Goal: Task Accomplishment & Management: Manage account settings

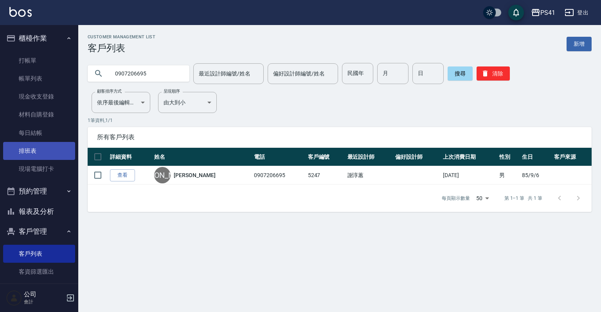
click at [25, 148] on link "排班表" at bounding box center [39, 151] width 72 height 18
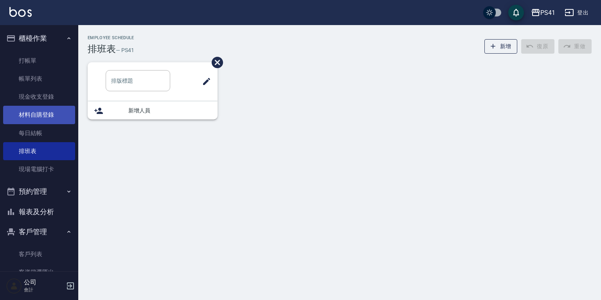
type input "洗髮"
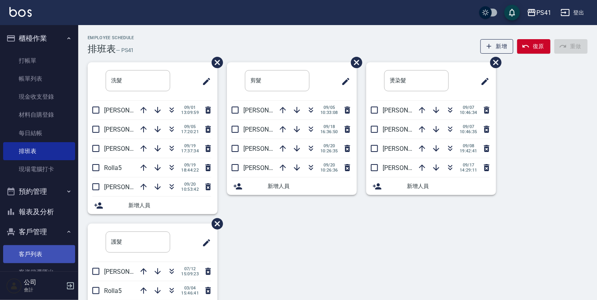
click at [47, 253] on link "客戶列表" at bounding box center [39, 254] width 72 height 18
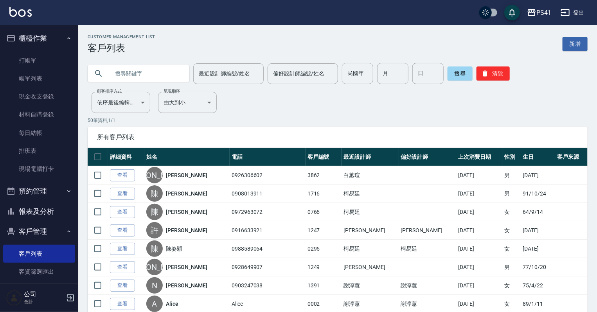
click at [148, 76] on input "text" at bounding box center [147, 73] width 74 height 21
click at [39, 148] on link "排班表" at bounding box center [39, 151] width 72 height 18
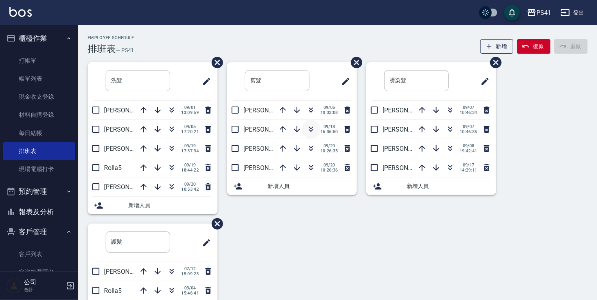
click at [305, 130] on button "button" at bounding box center [311, 129] width 19 height 19
click at [169, 126] on icon "button" at bounding box center [171, 128] width 9 height 9
click at [33, 257] on link "客戶列表" at bounding box center [39, 254] width 72 height 18
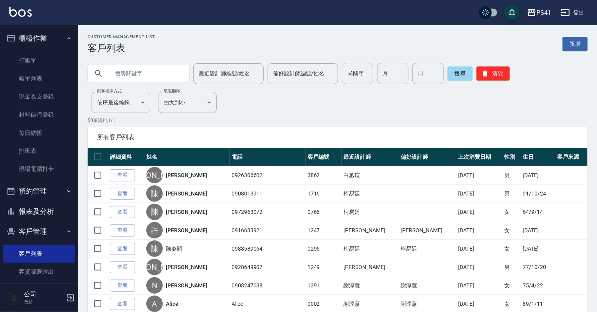
click at [143, 73] on input "text" at bounding box center [147, 73] width 74 height 21
type input "0978534910"
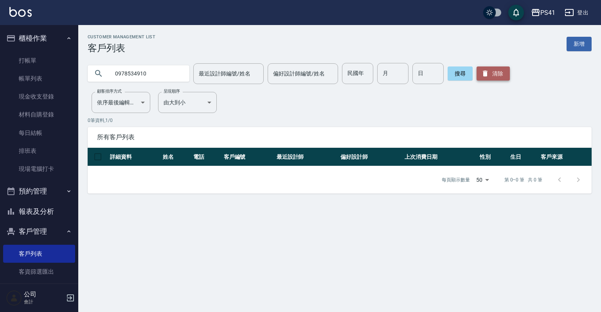
click at [506, 70] on button "清除" at bounding box center [493, 74] width 33 height 14
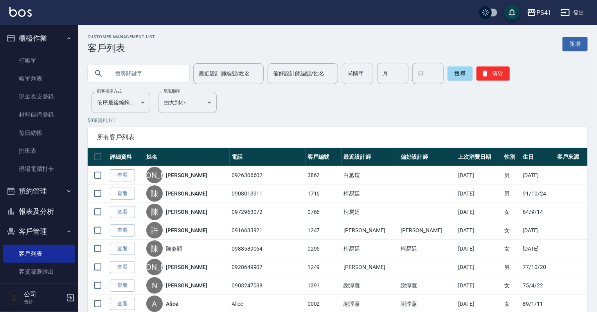
click at [141, 68] on input "text" at bounding box center [147, 73] width 74 height 21
type input "[PERSON_NAME]"
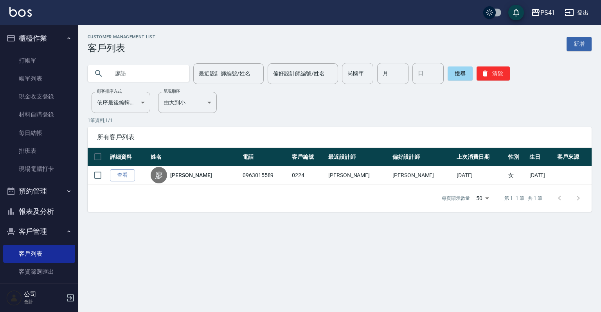
click at [119, 74] on input "廖語" at bounding box center [147, 73] width 74 height 21
type input "吳語"
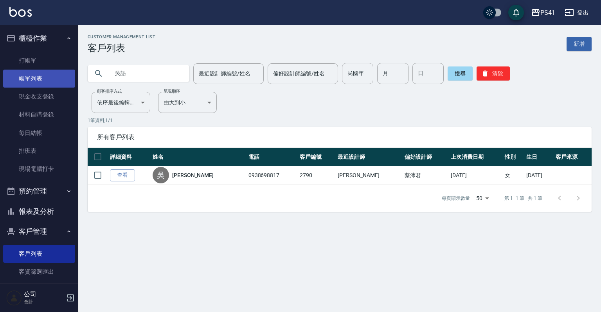
click at [46, 77] on link "帳單列表" at bounding box center [39, 79] width 72 height 18
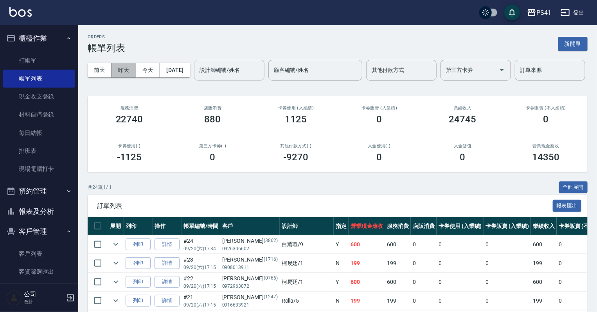
click at [121, 68] on button "昨天" at bounding box center [124, 70] width 24 height 14
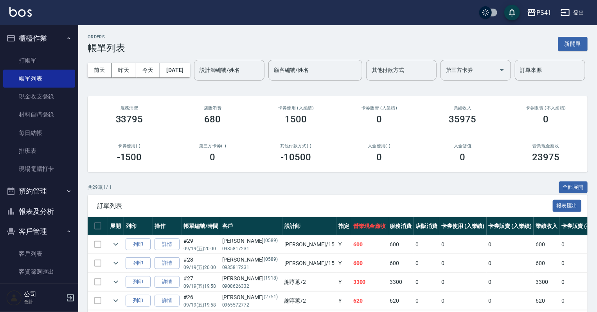
click at [145, 78] on div "[DATE] [DATE] [DATE] [DATE] 設計師編號/姓名 設計師編號/姓名 顧客編號/姓名 顧客編號/姓名 其他付款方式 其他付款方式 第三方…" at bounding box center [338, 70] width 500 height 33
click at [140, 72] on button "今天" at bounding box center [148, 70] width 24 height 14
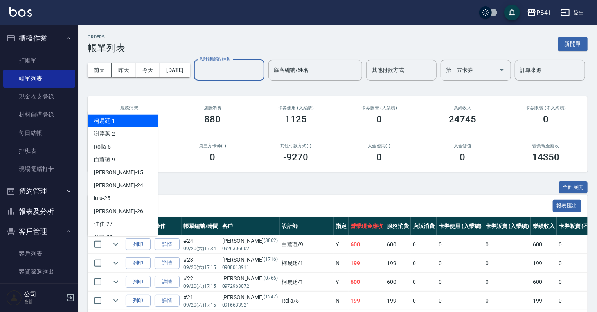
click at [198, 77] on input "設計師編號/姓名" at bounding box center [229, 70] width 63 height 14
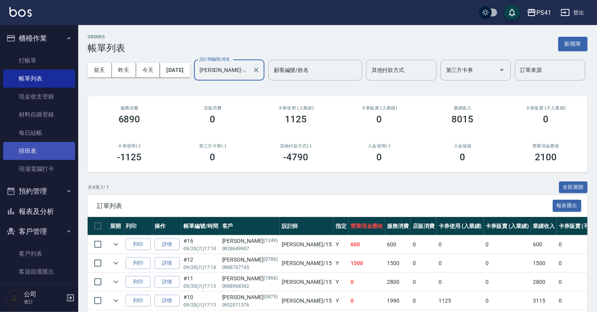
type input "[PERSON_NAME]-15"
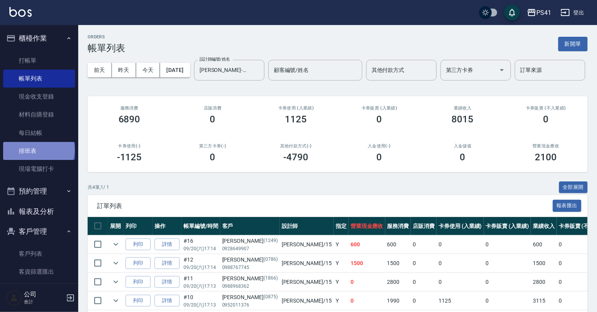
click at [38, 150] on link "排班表" at bounding box center [39, 151] width 72 height 18
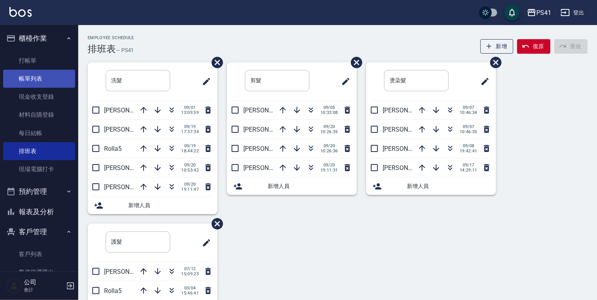
click at [33, 75] on link "帳單列表" at bounding box center [39, 79] width 72 height 18
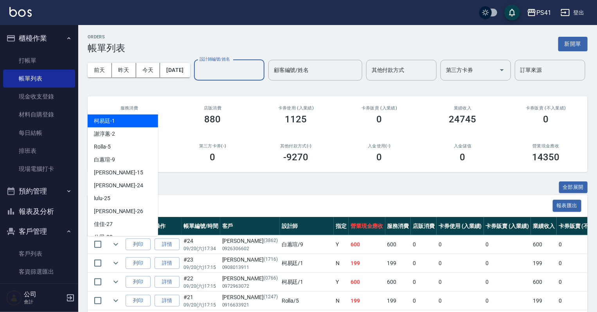
click at [198, 77] on input "設計師編號/姓名" at bounding box center [229, 70] width 63 height 14
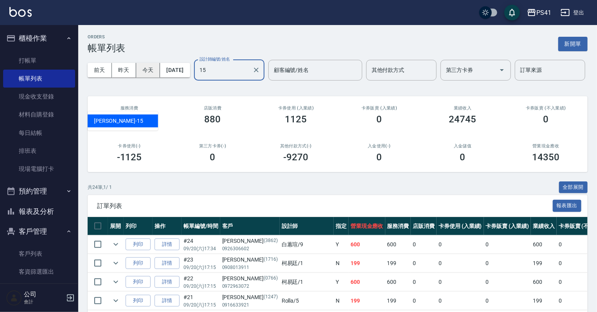
type input "[PERSON_NAME]-15"
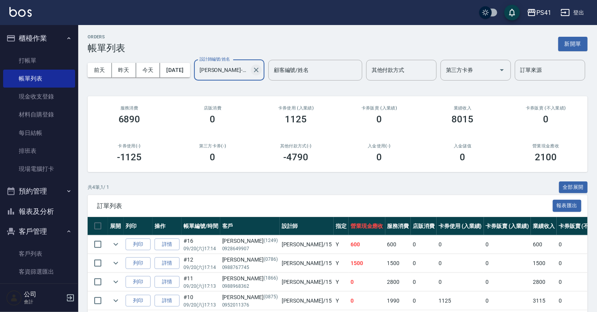
click at [252, 74] on icon "Clear" at bounding box center [256, 70] width 8 height 8
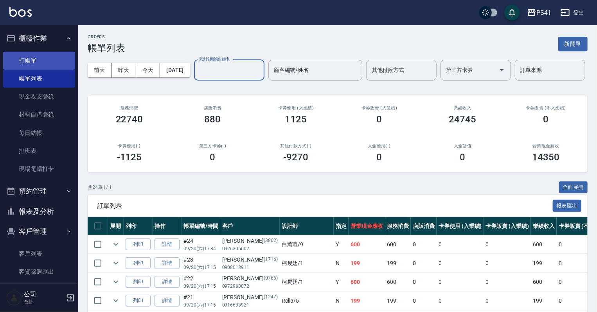
click at [32, 63] on link "打帳單" at bounding box center [39, 61] width 72 height 18
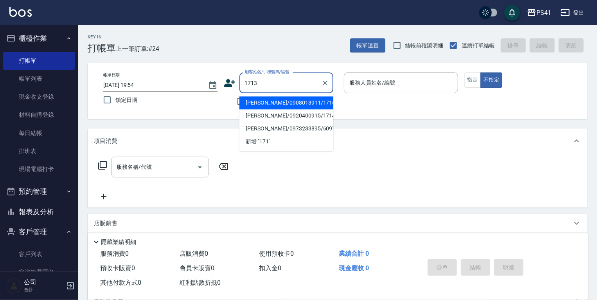
type input "1713"
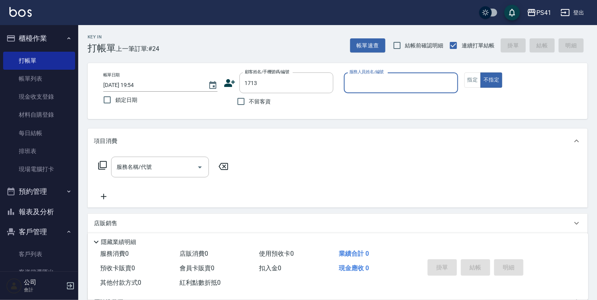
click at [481, 72] on button "不指定" at bounding box center [492, 79] width 22 height 15
type button "false"
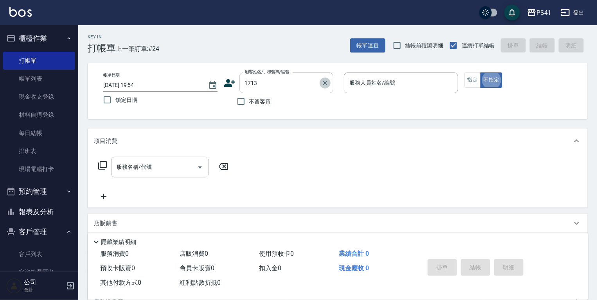
click at [326, 81] on icon "Clear" at bounding box center [325, 83] width 5 height 5
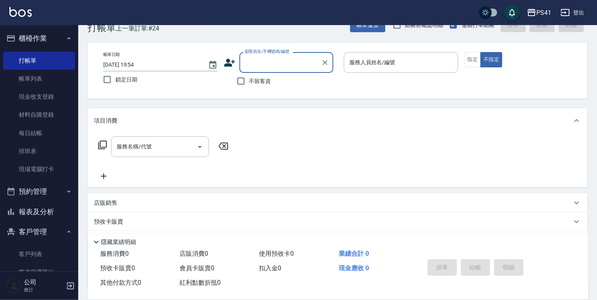
scroll to position [31, 0]
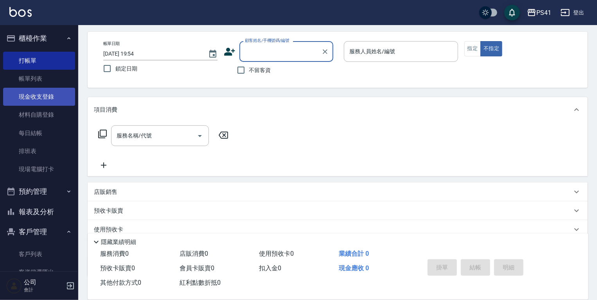
drag, startPoint x: 31, startPoint y: 78, endPoint x: 36, endPoint y: 91, distance: 13.4
click at [31, 78] on link "帳單列表" at bounding box center [39, 79] width 72 height 18
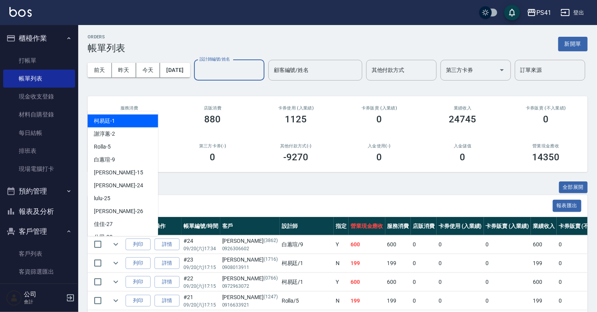
click at [198, 77] on input "設計師編號/姓名" at bounding box center [229, 70] width 63 height 14
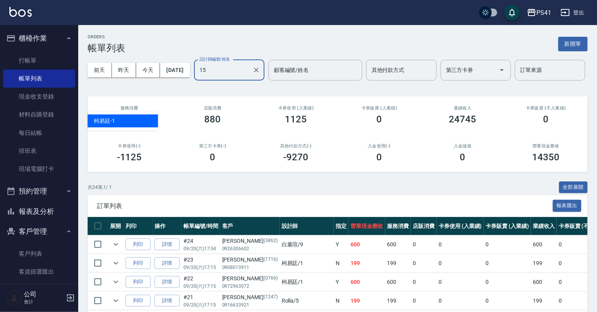
type input "[PERSON_NAME]-15"
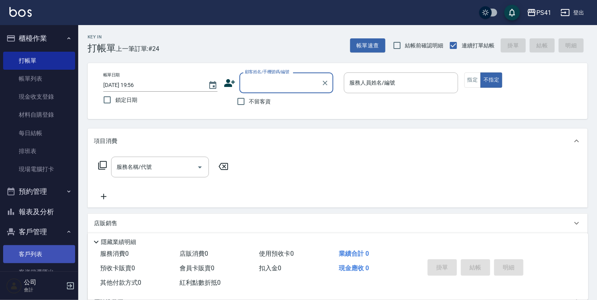
drag, startPoint x: 33, startPoint y: 247, endPoint x: 31, endPoint y: 259, distance: 11.5
click at [33, 247] on link "客戶列表" at bounding box center [39, 254] width 72 height 18
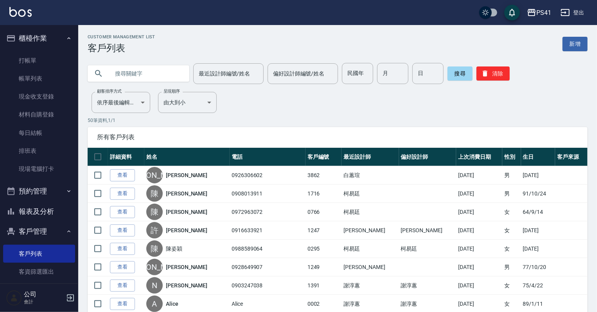
click at [144, 72] on input "text" at bounding box center [147, 73] width 74 height 21
type input "0928553521"
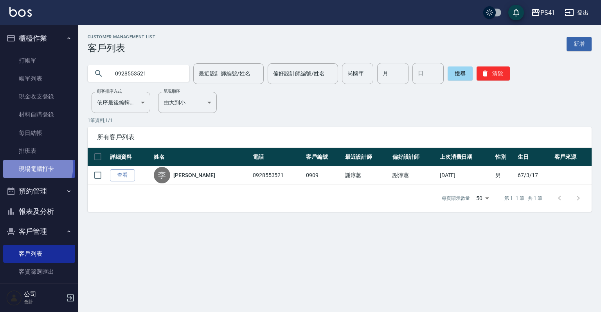
click at [33, 167] on link "現場電腦打卡" at bounding box center [39, 169] width 72 height 18
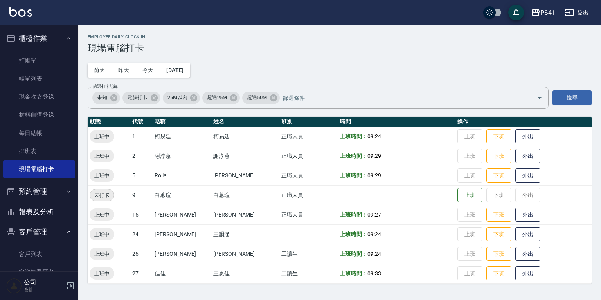
click at [36, 214] on button "報表及分析" at bounding box center [39, 212] width 72 height 20
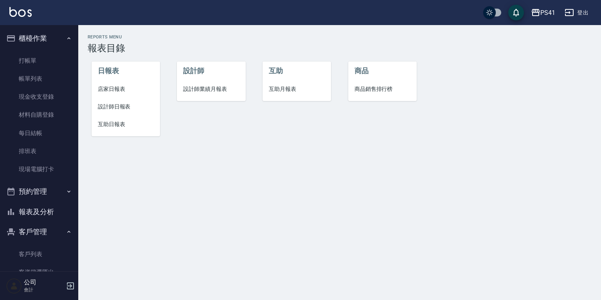
click at [121, 105] on span "設計師日報表" at bounding box center [126, 107] width 56 height 8
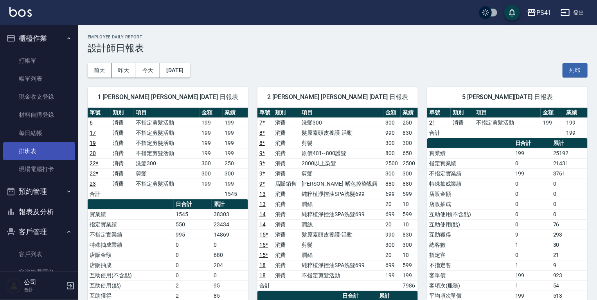
click at [24, 146] on link "排班表" at bounding box center [39, 151] width 72 height 18
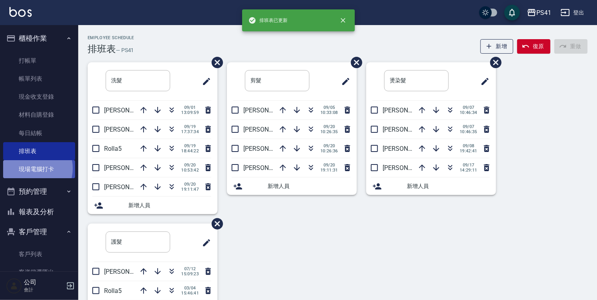
click at [32, 168] on link "現場電腦打卡" at bounding box center [39, 169] width 72 height 18
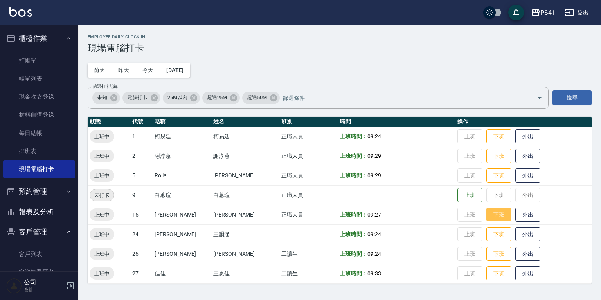
click at [489, 218] on button "下班" at bounding box center [499, 215] width 25 height 14
click at [487, 215] on button "下班" at bounding box center [499, 215] width 25 height 14
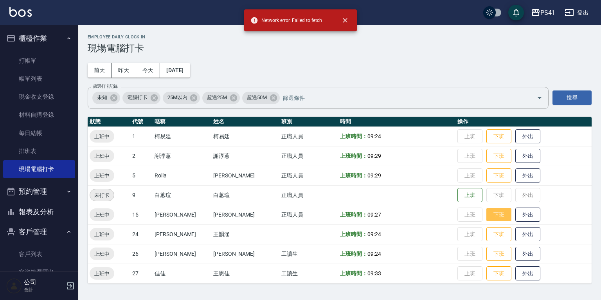
click at [487, 213] on button "下班" at bounding box center [499, 215] width 25 height 14
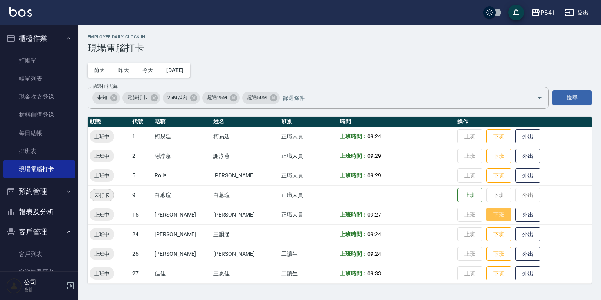
click at [488, 215] on button "下班" at bounding box center [499, 215] width 25 height 14
click at [487, 213] on button "下班" at bounding box center [499, 215] width 25 height 14
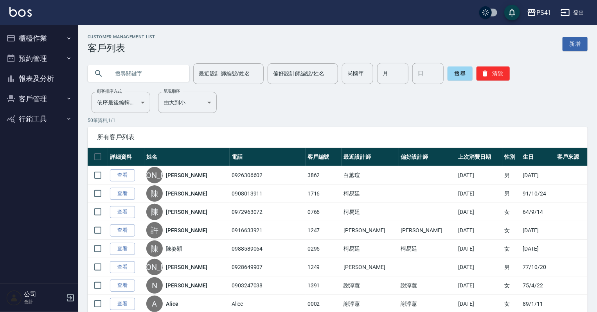
click at [41, 35] on button "櫃檯作業" at bounding box center [39, 38] width 72 height 20
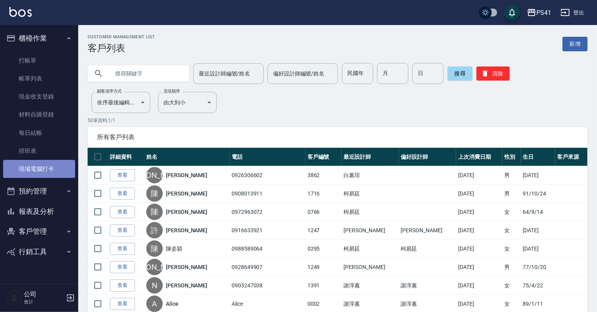
click at [36, 169] on link "現場電腦打卡" at bounding box center [39, 169] width 72 height 18
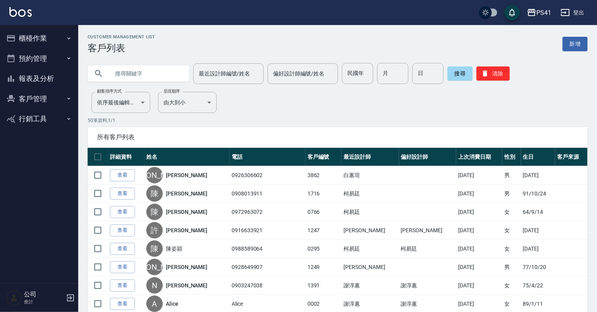
click at [23, 38] on button "櫃檯作業" at bounding box center [39, 38] width 72 height 20
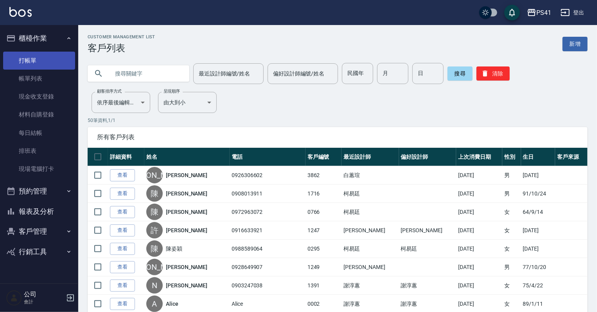
click at [59, 55] on link "打帳單" at bounding box center [39, 61] width 72 height 18
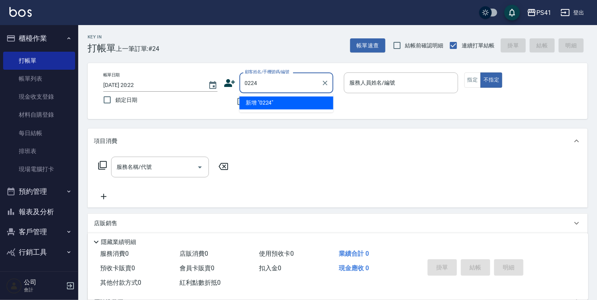
type input "0224"
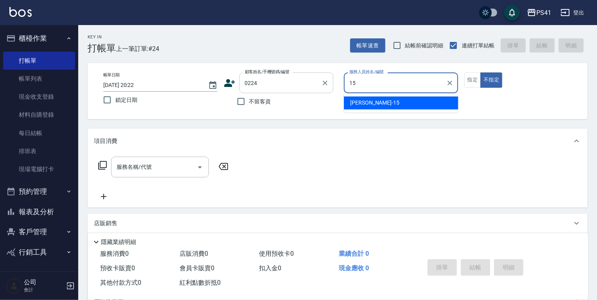
type input "[PERSON_NAME]-15"
type button "false"
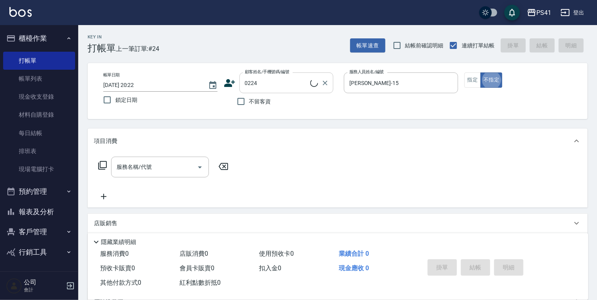
type input "廖語彤/0963015589/0224"
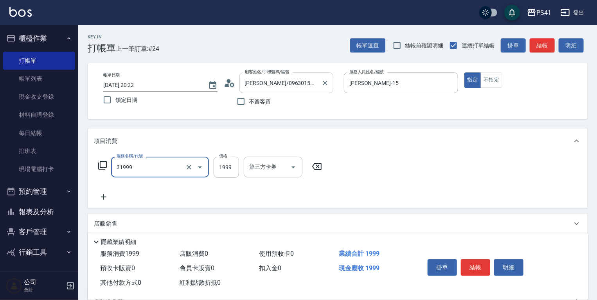
type input "1999以下燙髮(31999)"
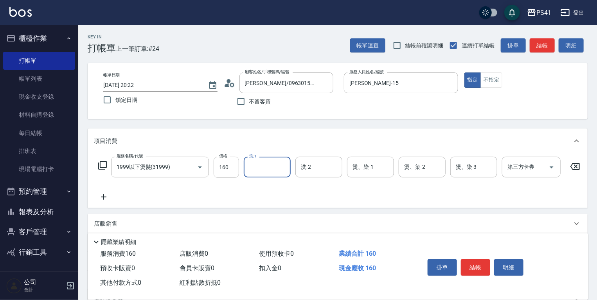
click at [234, 169] on input "160" at bounding box center [226, 167] width 25 height 21
type input "1600"
type input "Rolla-5"
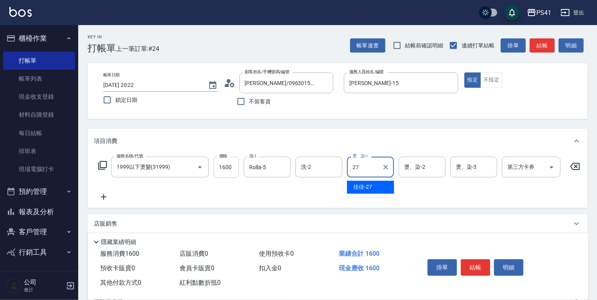
type input "佳佳-27"
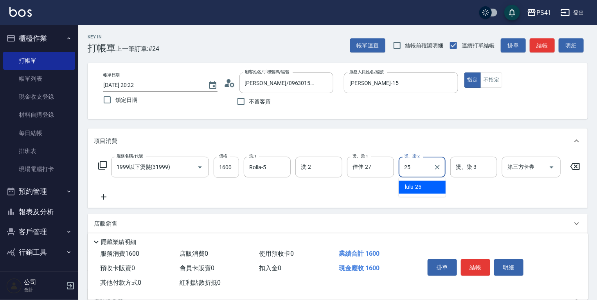
type input "lulu-25"
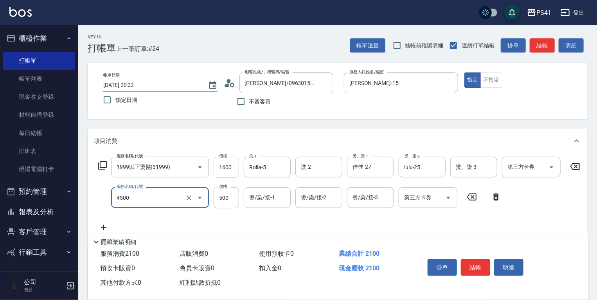
type input "補染(4500)"
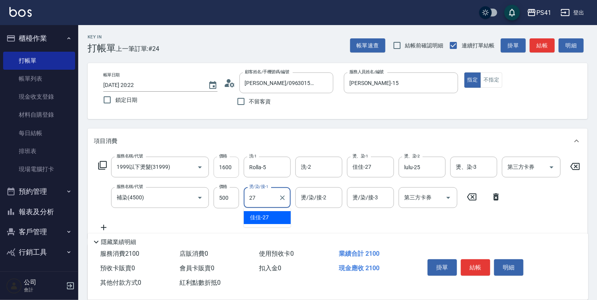
type input "佳佳-27"
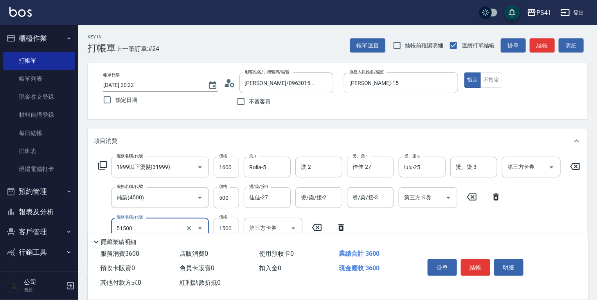
type input "原價1201~1500護髮(51500)"
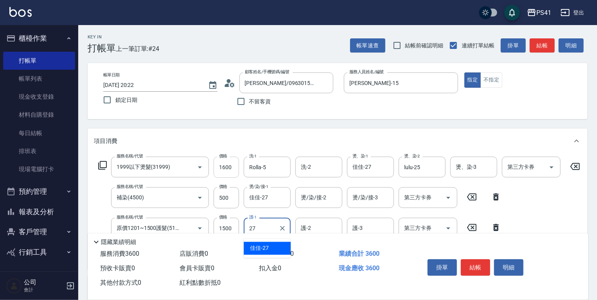
type input "佳佳-27"
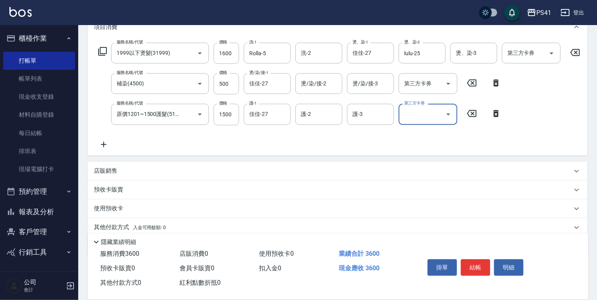
scroll to position [148, 0]
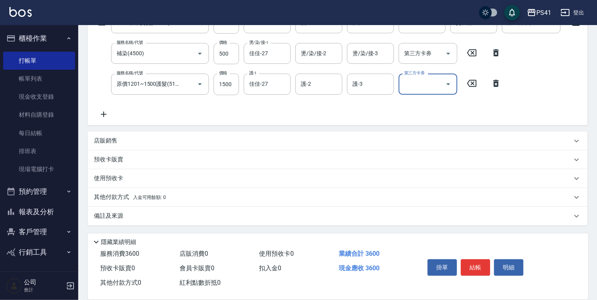
click at [117, 194] on p "其他付款方式 入金可用餘額: 0" at bounding box center [130, 197] width 72 height 9
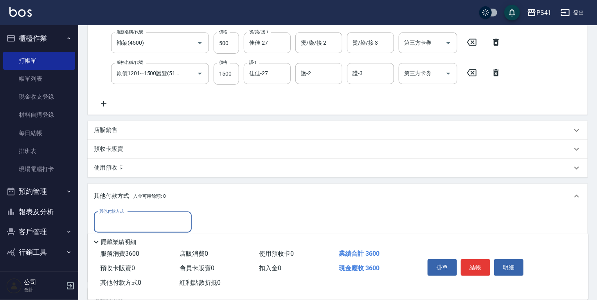
scroll to position [211, 0]
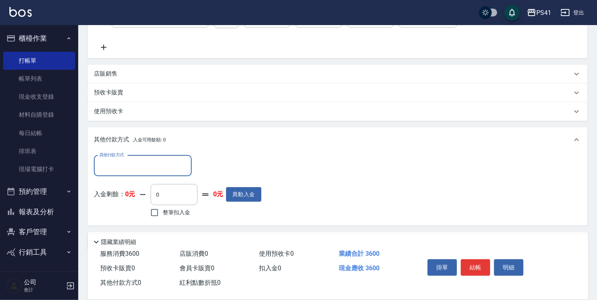
click at [129, 173] on input "其他付款方式" at bounding box center [142, 166] width 91 height 14
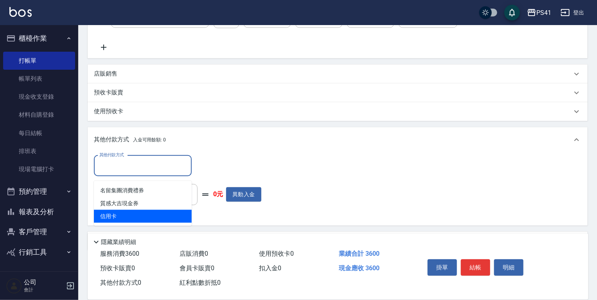
click at [126, 218] on span "信用卡" at bounding box center [143, 216] width 98 height 13
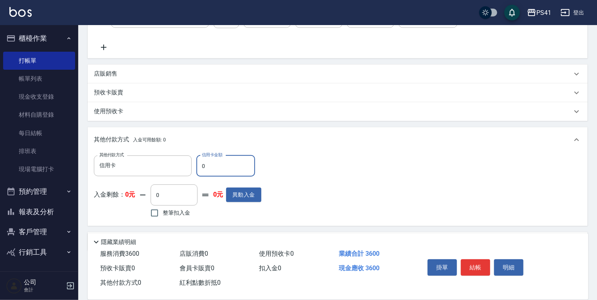
type input "信用卡"
type input "3600"
click at [476, 266] on button "結帳" at bounding box center [475, 267] width 29 height 16
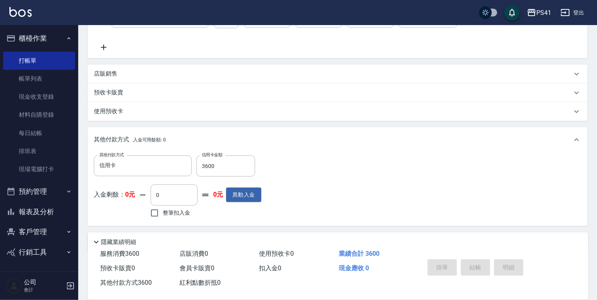
type input "2025/09/20 20:23"
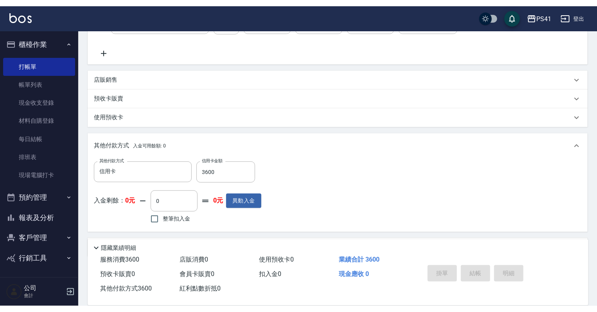
scroll to position [0, 0]
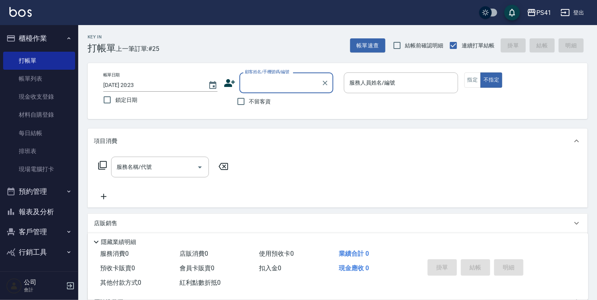
click at [42, 218] on button "報表及分析" at bounding box center [39, 212] width 72 height 20
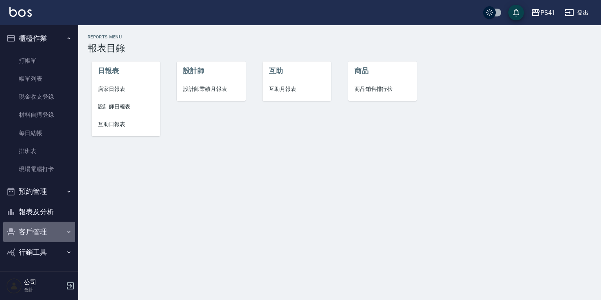
click at [28, 232] on button "客戶管理" at bounding box center [39, 232] width 72 height 20
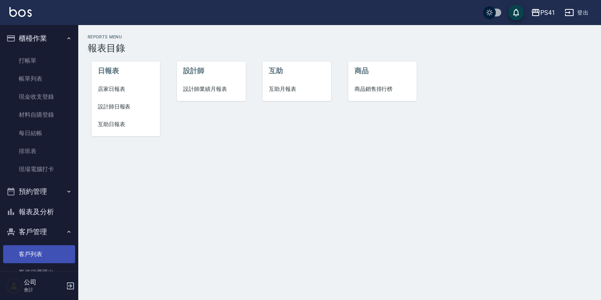
click at [34, 251] on link "客戶列表" at bounding box center [39, 254] width 72 height 18
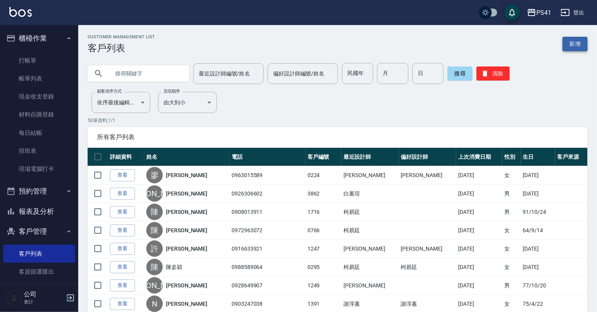
click at [576, 45] on link "新增" at bounding box center [575, 44] width 25 height 14
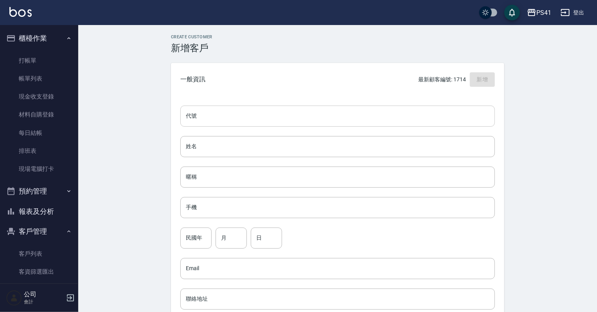
click at [221, 122] on input "代號" at bounding box center [337, 116] width 315 height 21
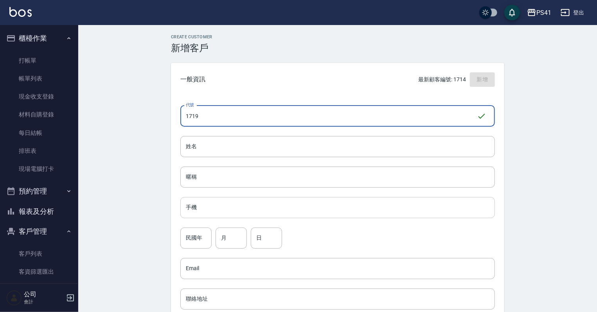
type input "1719"
click at [227, 202] on input "手機" at bounding box center [337, 207] width 315 height 21
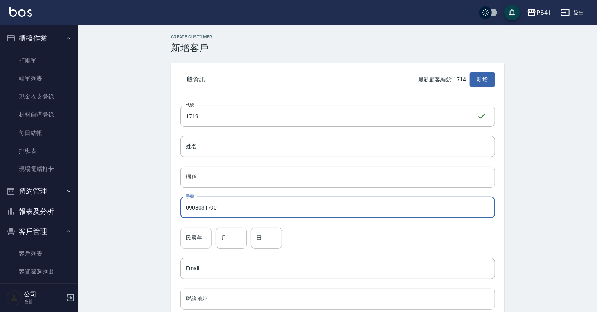
type input "0908031790"
click at [193, 237] on input "民國年" at bounding box center [195, 238] width 31 height 21
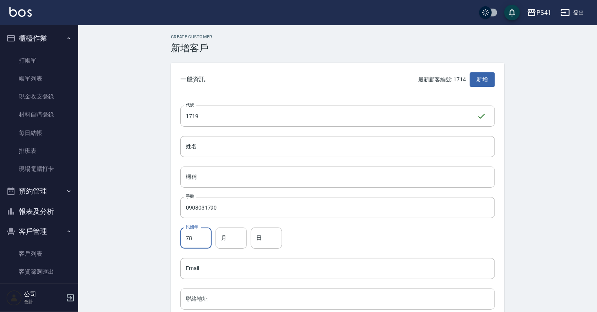
type input "78"
click at [213, 242] on div "民國年 78 民國年 月 月 日 日" at bounding box center [337, 238] width 315 height 21
drag, startPoint x: 221, startPoint y: 235, endPoint x: 203, endPoint y: 221, distance: 22.6
click at [221, 235] on input "月" at bounding box center [231, 238] width 31 height 21
type input "03"
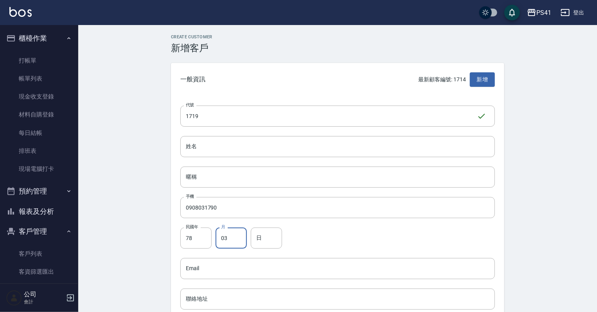
click at [261, 236] on input "日" at bounding box center [266, 238] width 31 height 21
type input "16"
click at [261, 149] on input "姓名" at bounding box center [337, 146] width 315 height 21
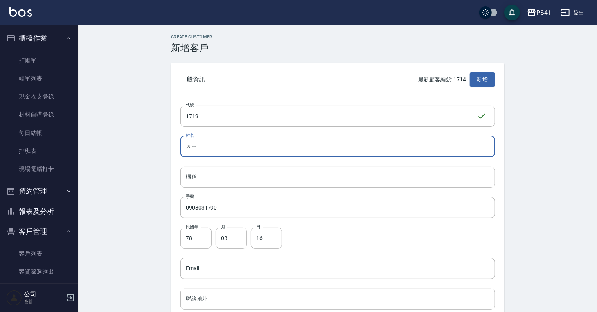
type input "離"
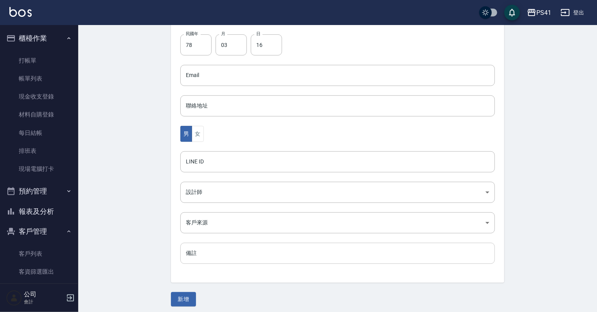
scroll to position [197, 0]
type input "李柏融"
click at [206, 185] on body "PS41 登出 櫃檯作業 打帳單 帳單列表 現金收支登錄 材料自購登錄 每日結帳 排班表 現場電腦打卡 預約管理 預約管理 單日預約紀錄 單週預約紀錄 報表及…" at bounding box center [298, 58] width 597 height 510
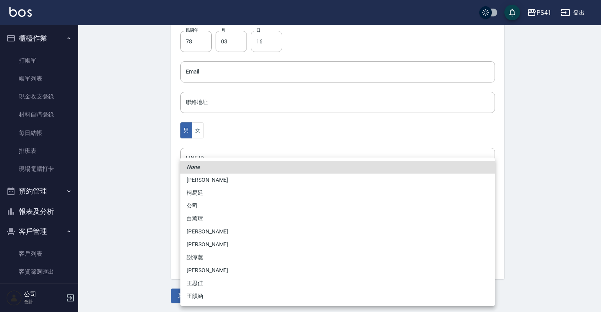
click at [195, 195] on li "柯易廷" at bounding box center [337, 193] width 315 height 13
type input "a4b5a48f-48c4-4a60-a2f1-ef8685389a6a"
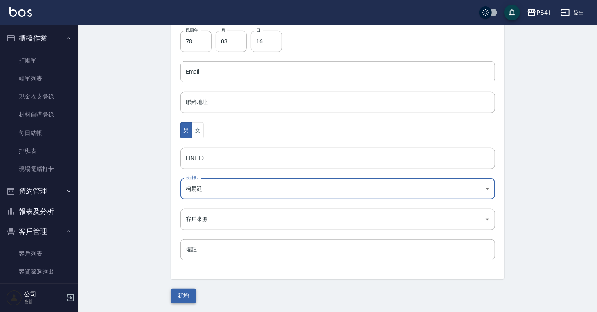
click at [184, 295] on button "新增" at bounding box center [183, 296] width 25 height 14
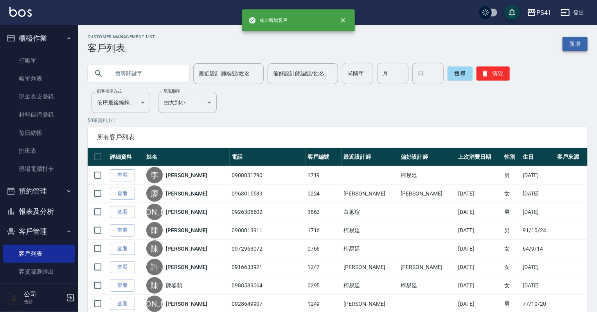
click at [579, 43] on link "新增" at bounding box center [575, 44] width 25 height 14
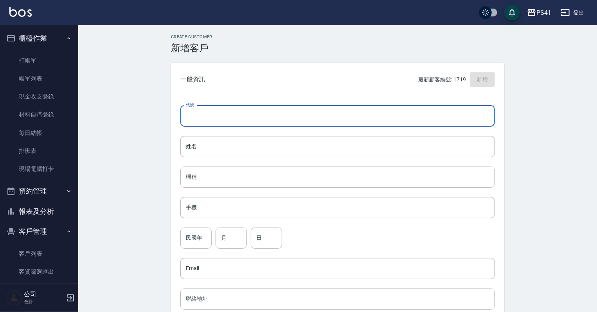
click at [279, 109] on input "代號" at bounding box center [337, 116] width 315 height 21
type input "1713"
click at [207, 153] on input "姓名" at bounding box center [337, 146] width 315 height 21
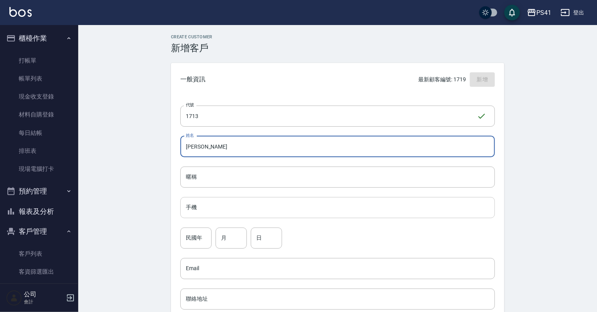
type input "張婉育"
click at [356, 217] on input "手機" at bounding box center [337, 207] width 315 height 21
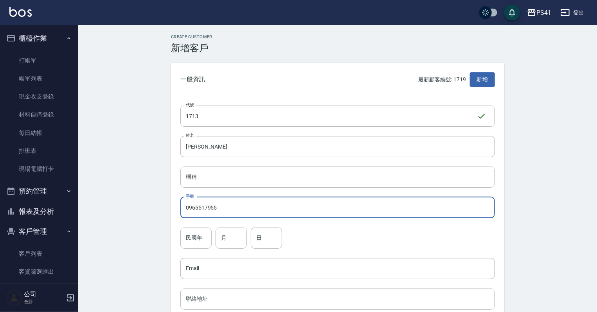
type input "0965517955"
click at [212, 232] on div "民國年 民國年 月 月 日 日" at bounding box center [337, 238] width 315 height 21
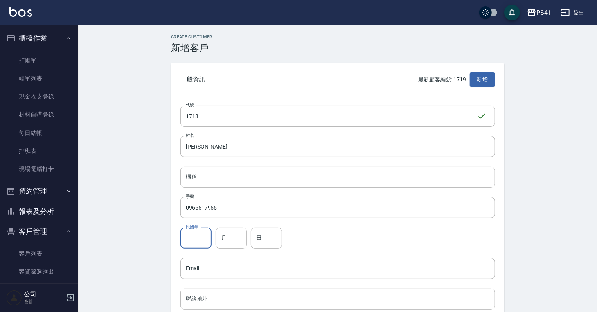
click at [204, 236] on input "民國年" at bounding box center [195, 238] width 31 height 21
type input "87"
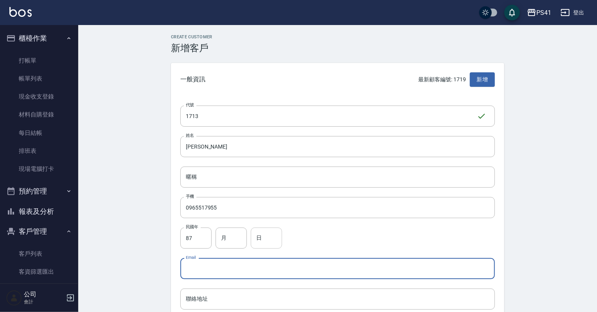
drag, startPoint x: 268, startPoint y: 254, endPoint x: 258, endPoint y: 240, distance: 16.5
click at [258, 240] on div "代號 1713 ​ 代號 姓名 張婉育 姓名 暱稱 暱稱 手機 0965517955 手機 民國年 87 民國年 月 月 日 日 Email Email 聯絡…" at bounding box center [337, 286] width 333 height 380
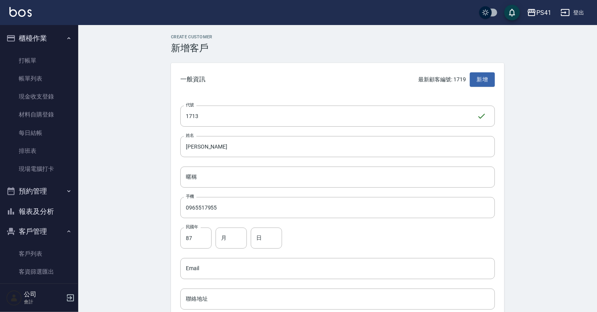
drag, startPoint x: 326, startPoint y: 241, endPoint x: 301, endPoint y: 242, distance: 25.9
click at [326, 241] on div "民國年 87 民國年 月 月 日 日" at bounding box center [337, 238] width 315 height 21
click at [227, 239] on input "月" at bounding box center [231, 238] width 31 height 21
type input "03"
click at [264, 238] on input "日" at bounding box center [266, 238] width 31 height 21
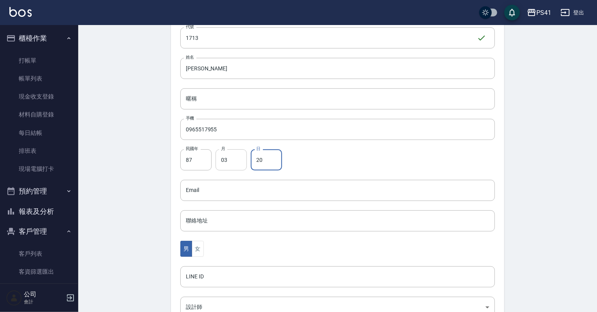
scroll to position [157, 0]
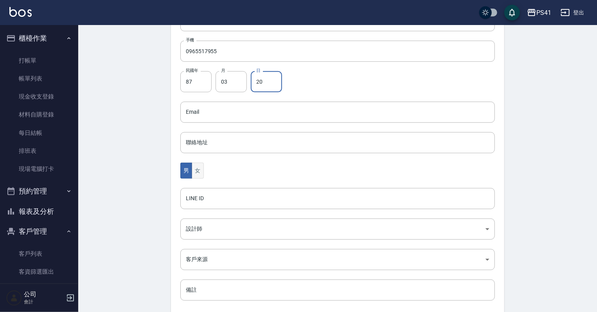
type input "20"
click at [198, 177] on button "女" at bounding box center [198, 171] width 12 height 16
click at [196, 229] on body "PS41 登出 櫃檯作業 打帳單 帳單列表 現金收支登錄 材料自購登錄 每日結帳 排班表 現場電腦打卡 預約管理 預約管理 單日預約紀錄 單週預約紀錄 報表及…" at bounding box center [298, 98] width 597 height 510
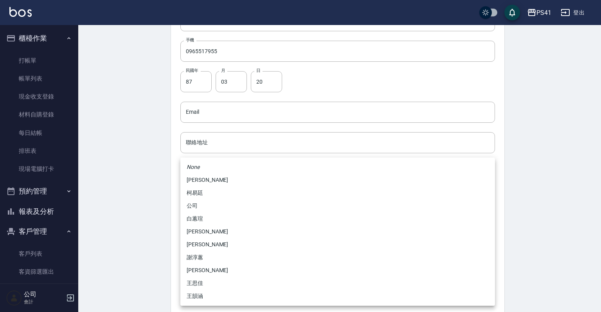
click at [204, 181] on li "[PERSON_NAME]" at bounding box center [337, 180] width 315 height 13
type input "a41d4cf0-59f1-404c-a8bf-2b9d1b27fb85"
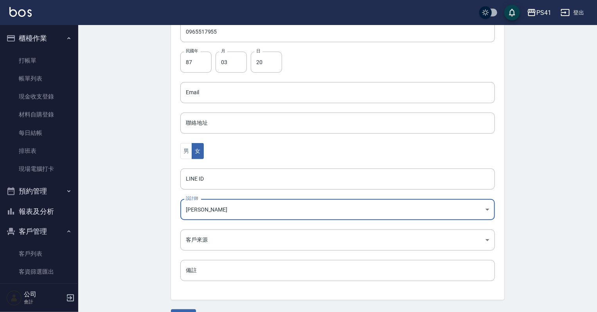
scroll to position [197, 0]
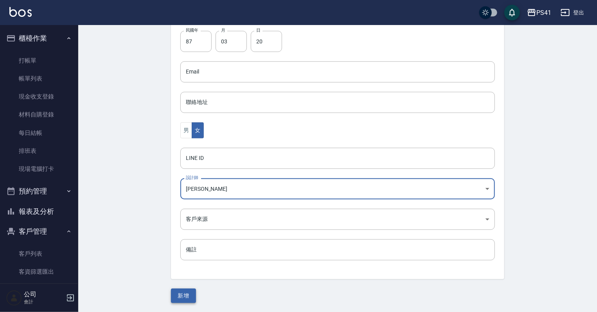
click at [178, 304] on div "Create Customer 新增客戶 一般資訊 最新顧客編號: 1719 新增 代號 1713 ​ 代號 姓名 張婉育 姓名 暱稱 暱稱 手機 09655…" at bounding box center [337, 70] width 519 height 485
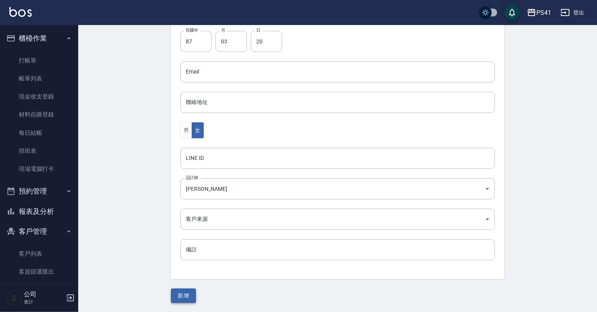
click at [181, 292] on button "新增" at bounding box center [183, 296] width 25 height 14
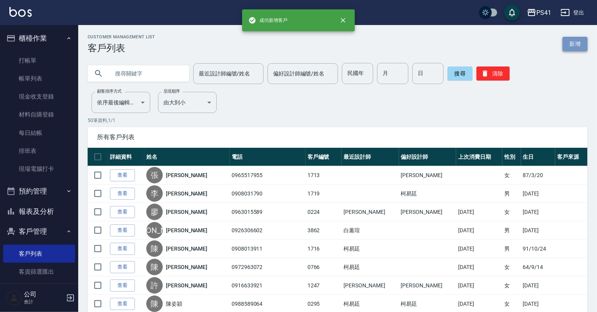
click at [571, 44] on link "新增" at bounding box center [575, 44] width 25 height 14
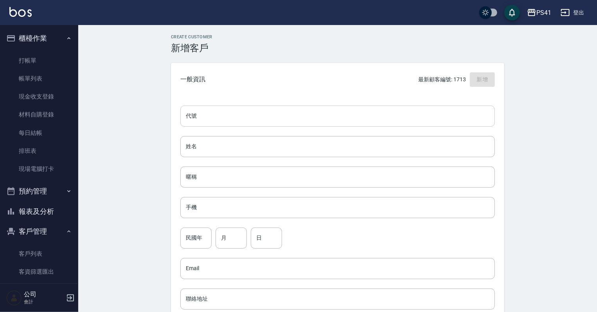
click at [262, 119] on input "代號" at bounding box center [337, 116] width 315 height 21
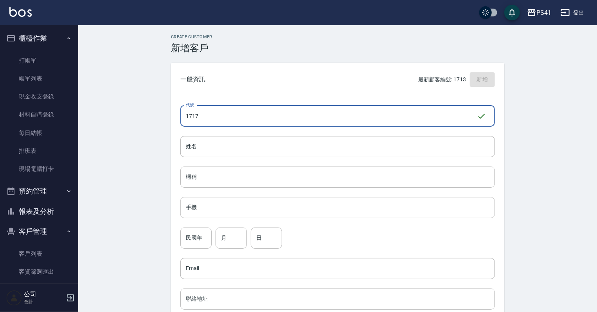
type input "1717"
click at [221, 211] on input "手機" at bounding box center [337, 207] width 315 height 21
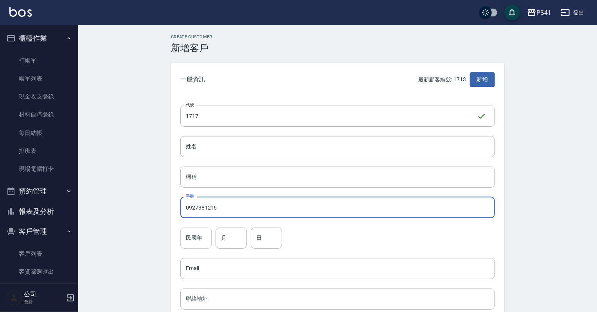
type input "0927381216"
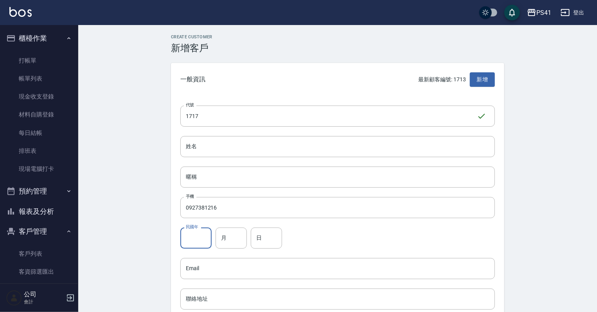
click at [199, 245] on input "民國年" at bounding box center [195, 238] width 31 height 21
type input "76"
click at [229, 244] on input "月" at bounding box center [231, 238] width 31 height 21
type input "10"
click at [256, 238] on input "日" at bounding box center [266, 238] width 31 height 21
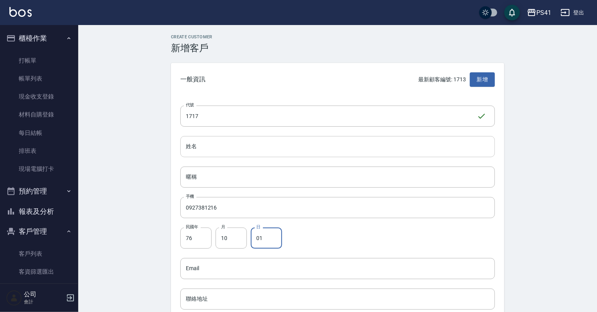
type input "01"
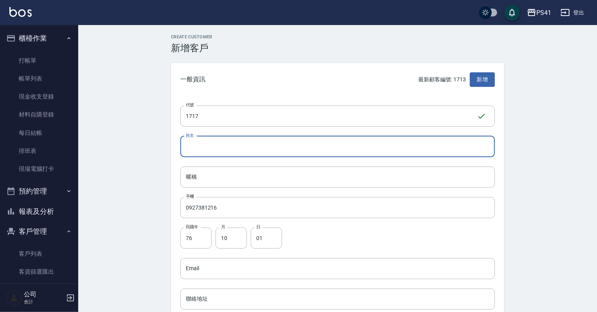
click at [241, 137] on input "姓名" at bounding box center [337, 146] width 315 height 21
click at [236, 140] on input "陳芸溱" at bounding box center [337, 146] width 315 height 21
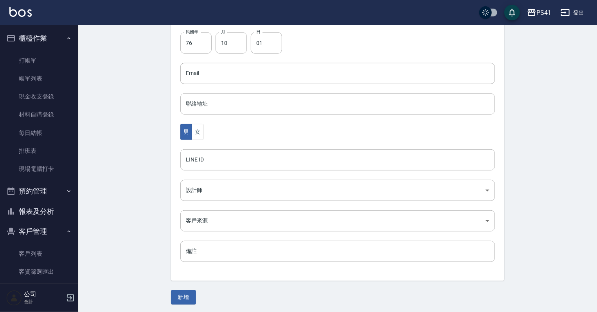
scroll to position [197, 0]
type input "陳芸溱"
click at [200, 125] on button "女" at bounding box center [198, 131] width 12 height 16
click at [196, 186] on body "PS41 登出 櫃檯作業 打帳單 帳單列表 現金收支登錄 材料自購登錄 每日結帳 排班表 現場電腦打卡 預約管理 預約管理 單日預約紀錄 單週預約紀錄 報表及…" at bounding box center [298, 58] width 597 height 510
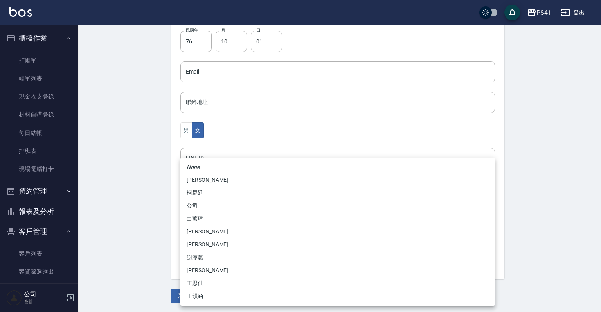
drag, startPoint x: 204, startPoint y: 182, endPoint x: 205, endPoint y: 193, distance: 11.0
click at [205, 193] on ul "None 李靜芳 柯易廷 公司 白蕙瑄 李欣容 溫佳惇 謝淳蕙 林姵汝 王思佳 王韻涵" at bounding box center [337, 232] width 315 height 148
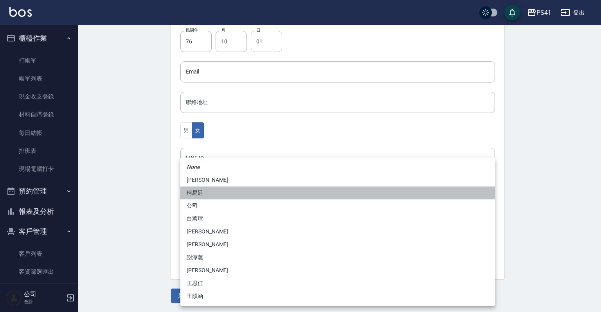
click at [205, 193] on li "柯易廷" at bounding box center [337, 193] width 315 height 13
type input "a4b5a48f-48c4-4a60-a2f1-ef8685389a6a"
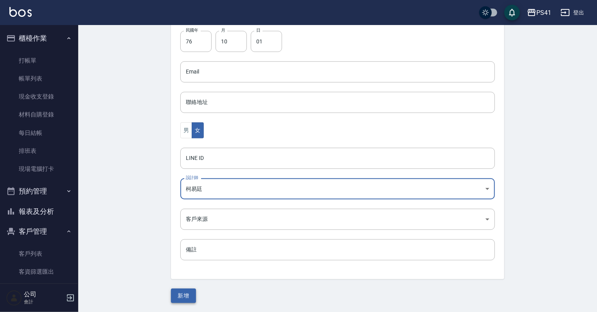
click at [181, 300] on button "新增" at bounding box center [183, 296] width 25 height 14
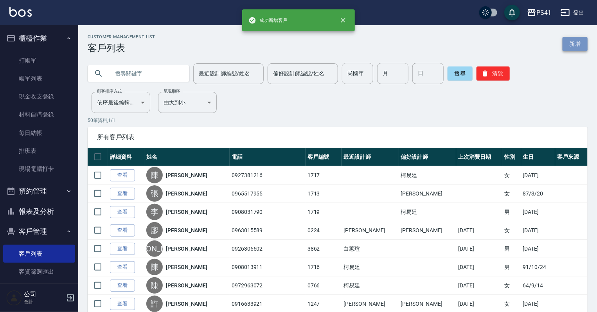
click at [577, 39] on link "新增" at bounding box center [575, 44] width 25 height 14
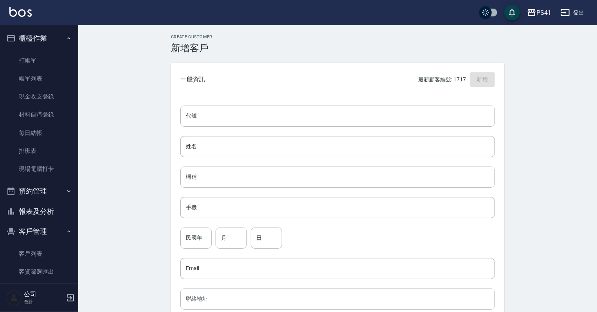
click at [321, 98] on div "代號 代號 姓名 姓名 暱稱 暱稱 手機 手機 民國年 民國年 月 月 日 日 Email Email 聯絡地址 聯絡地址 男 女 LINE ID LINE …" at bounding box center [337, 286] width 333 height 380
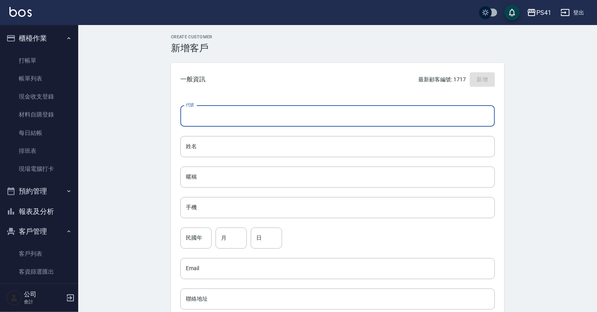
drag, startPoint x: 321, startPoint y: 114, endPoint x: 327, endPoint y: 112, distance: 6.5
click at [321, 114] on input "代號" at bounding box center [337, 116] width 315 height 21
type input "1715"
click at [299, 158] on div "代號 1715 ​ 代號 姓名 姓名 暱稱 暱稱 手機 手機 民國年 民國年 月 月 日 日 Email Email 聯絡地址 聯絡地址 男 女 LINE I…" at bounding box center [337, 286] width 333 height 380
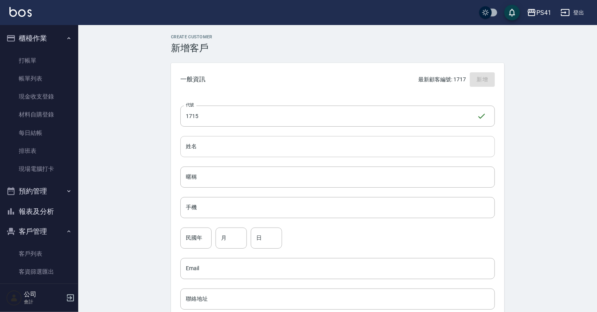
click at [299, 153] on input "姓名" at bounding box center [337, 146] width 315 height 21
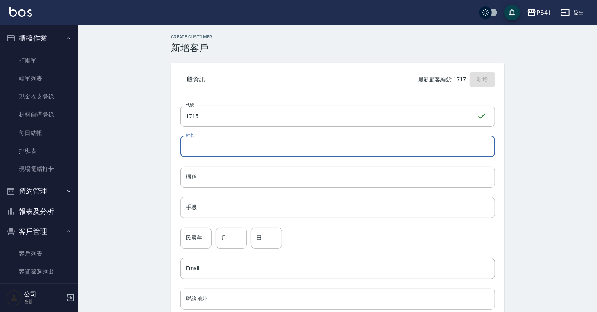
click at [319, 208] on input "手機" at bounding box center [337, 207] width 315 height 21
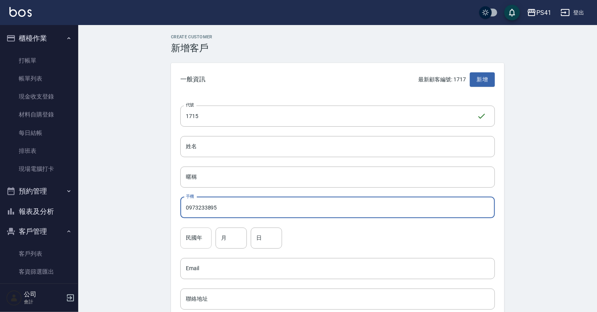
type input "0973233895"
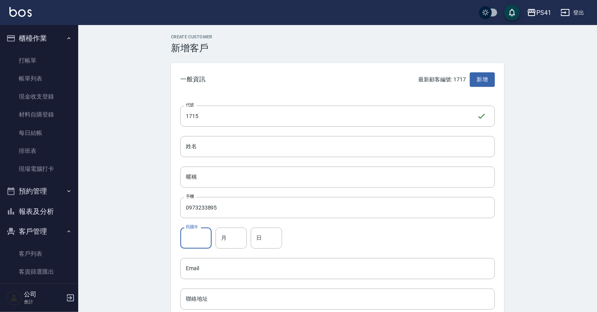
click at [196, 246] on input "民國年" at bounding box center [195, 238] width 31 height 21
type input "68"
drag, startPoint x: 227, startPoint y: 238, endPoint x: 224, endPoint y: 235, distance: 4.5
click at [227, 238] on input "月" at bounding box center [231, 238] width 31 height 21
type input "01"
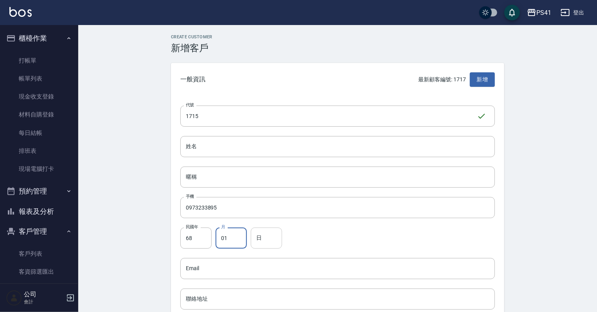
drag, startPoint x: 272, startPoint y: 246, endPoint x: 260, endPoint y: 246, distance: 12.1
click at [272, 246] on input "日" at bounding box center [266, 238] width 31 height 21
type input "27"
click at [243, 132] on div "代號 1715 ​ 代號 姓名 姓名 暱稱 暱稱 手機 0973233895 手機 民國年 68 民國年 月 01 月 日 27 日 Email Email …" at bounding box center [337, 286] width 333 height 380
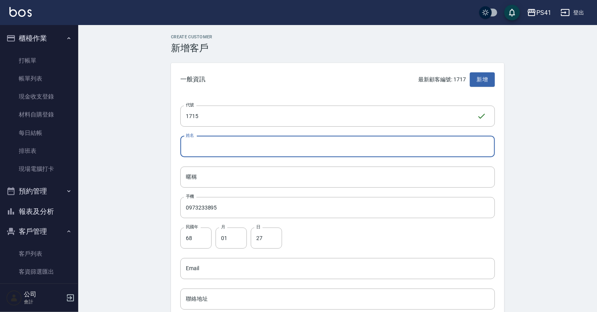
click at [238, 144] on input "姓名" at bounding box center [337, 146] width 315 height 21
type input "晨"
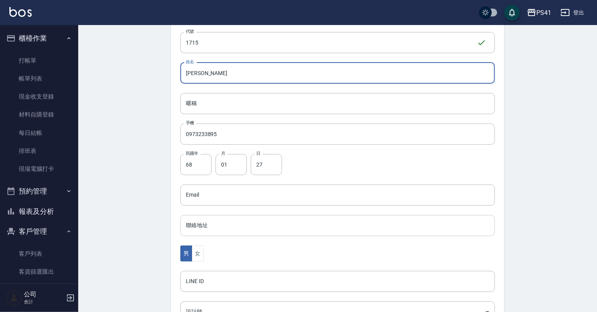
scroll to position [157, 0]
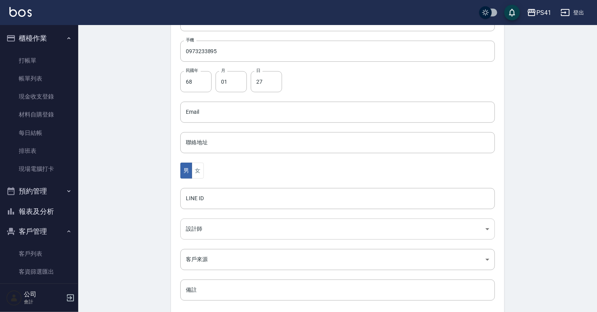
type input "[PERSON_NAME]"
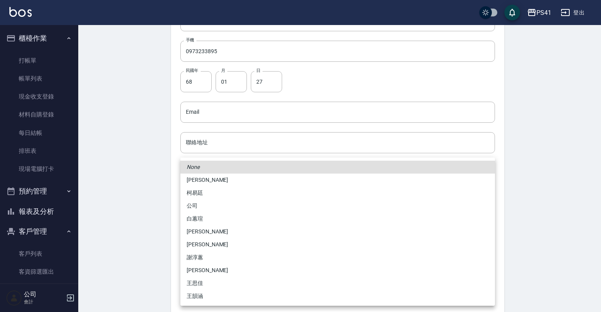
click at [192, 233] on body "PS41 登出 櫃檯作業 打帳單 帳單列表 現金收支登錄 材料自購登錄 每日結帳 排班表 現場電腦打卡 預約管理 預約管理 單日預約紀錄 單週預約紀錄 報表及…" at bounding box center [300, 98] width 601 height 510
click at [204, 194] on li "柯易廷" at bounding box center [337, 193] width 315 height 13
type input "a4b5a48f-48c4-4a60-a2f1-ef8685389a6a"
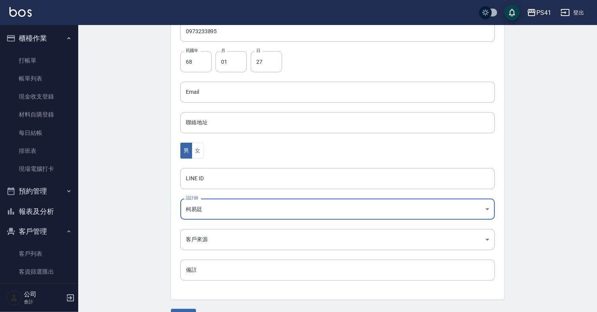
scroll to position [197, 0]
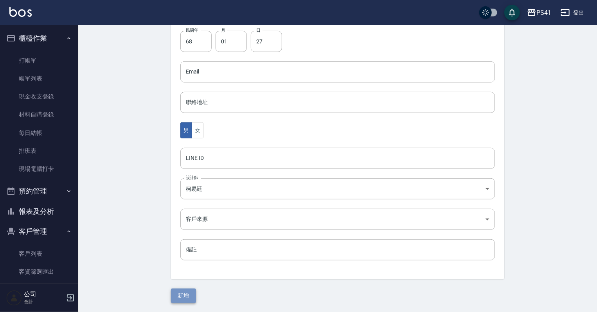
click at [183, 289] on button "新增" at bounding box center [183, 296] width 25 height 14
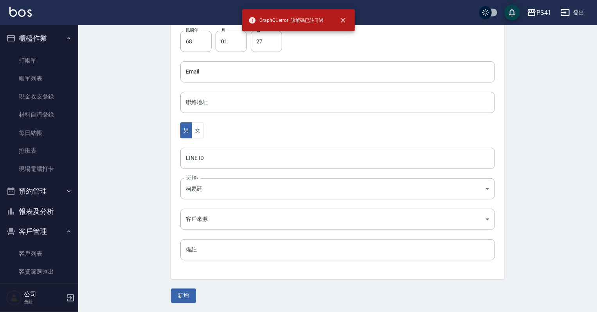
click at [197, 289] on div "新增" at bounding box center [337, 296] width 333 height 14
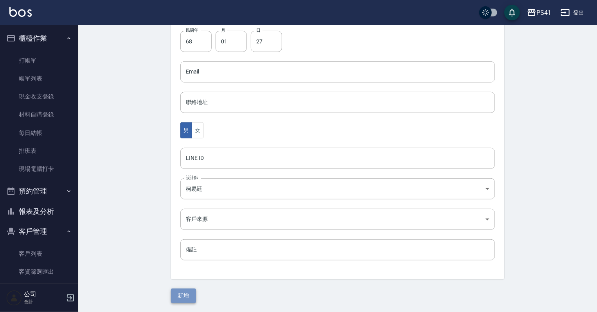
click at [192, 296] on button "新增" at bounding box center [183, 296] width 25 height 14
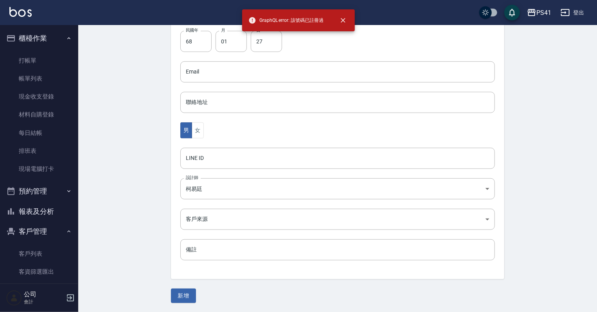
click at [184, 303] on div "Create Customer 新增客戶 一般資訊 最新顧客編號: 1717 新增 代號 1715 ​ 代號 姓名 陳星光 姓名 暱稱 暱稱 手機 09732…" at bounding box center [337, 70] width 519 height 485
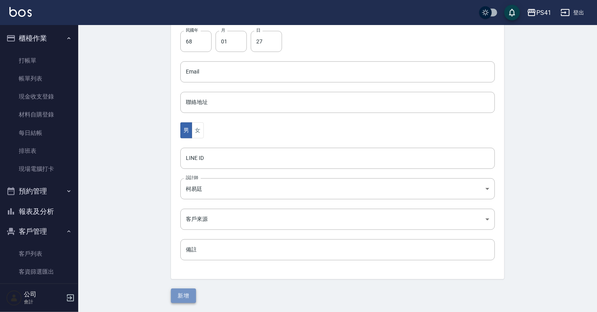
click at [189, 294] on button "新增" at bounding box center [183, 296] width 25 height 14
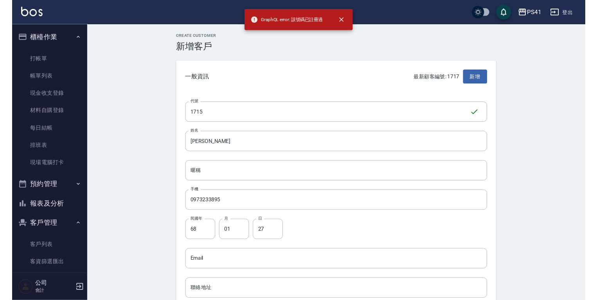
scroll to position [0, 0]
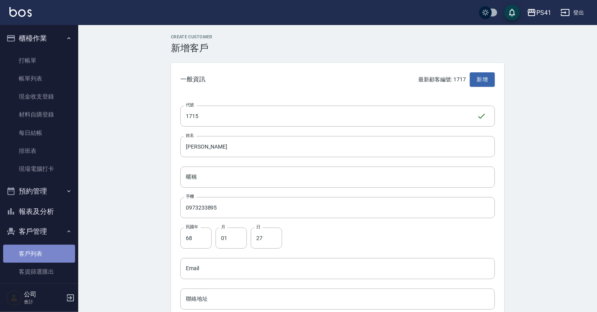
click at [61, 256] on link "客戶列表" at bounding box center [39, 254] width 72 height 18
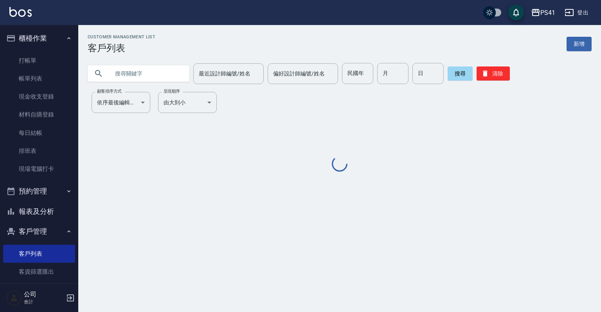
click at [168, 71] on input "text" at bounding box center [147, 73] width 74 height 21
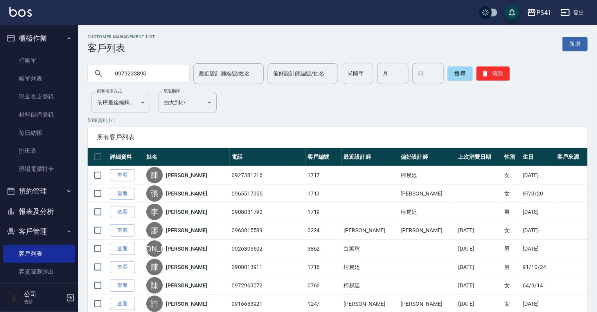
type input "0973233895"
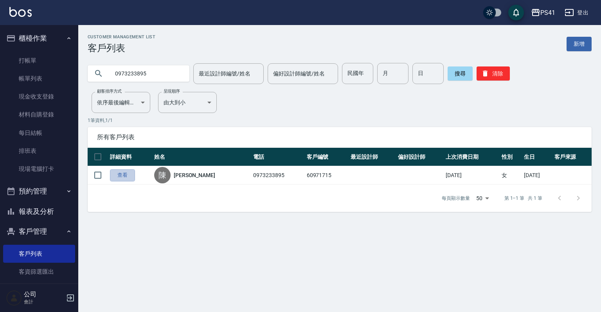
click at [130, 172] on link "查看" at bounding box center [122, 175] width 25 height 12
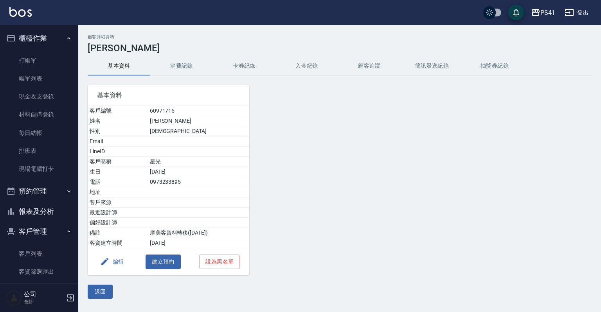
click at [115, 258] on button "編輯" at bounding box center [112, 262] width 30 height 14
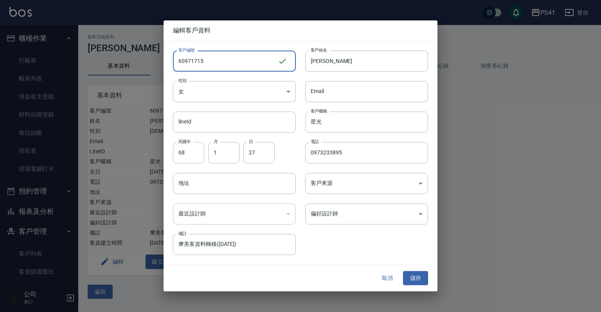
drag, startPoint x: 252, startPoint y: 63, endPoint x: 0, endPoint y: 47, distance: 252.6
click at [0, 47] on div "編輯客戶資料 客戶編號 60971715 ​ 客戶編號 客戶姓名 陳星光 客戶姓名 性別 女 FEMALE 性別 Email Email lineId lin…" at bounding box center [300, 156] width 601 height 312
type input "1715"
click at [414, 274] on button "儲存" at bounding box center [415, 278] width 25 height 14
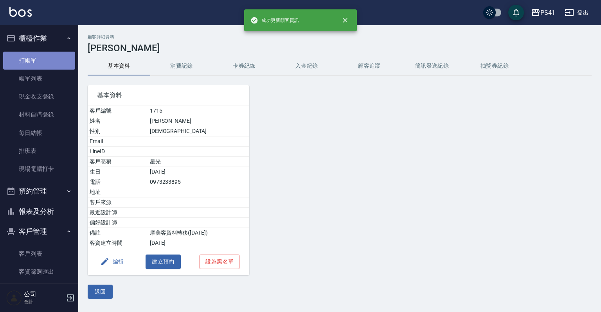
click at [39, 63] on link "打帳單" at bounding box center [39, 61] width 72 height 18
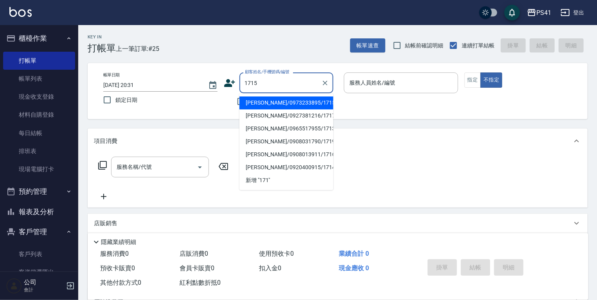
type input "陳星光/0973233895/1715"
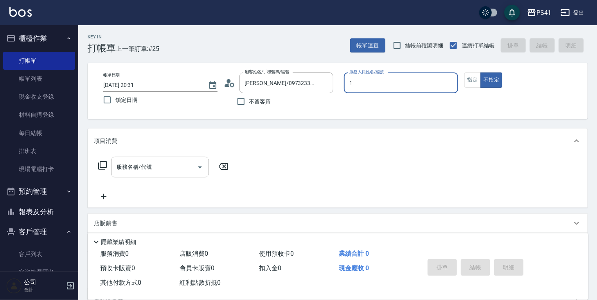
type input "柯易廷-1"
type button "false"
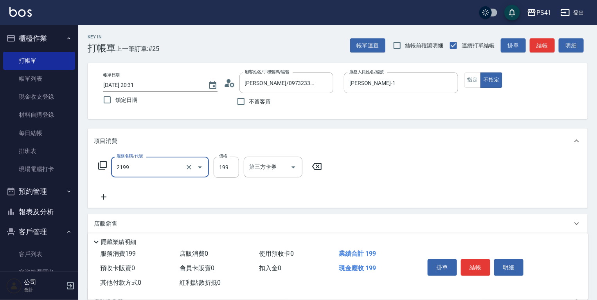
type input "不指定剪髮活動(2199)"
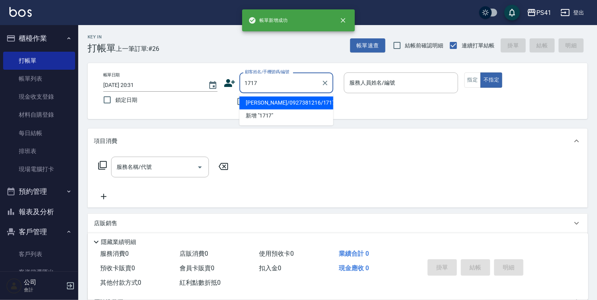
type input "陳芸溱/0927381216/1717"
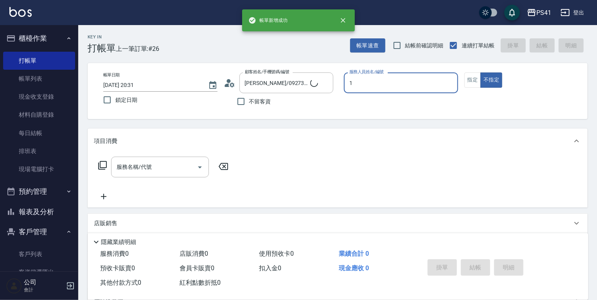
type input "柯易廷-1"
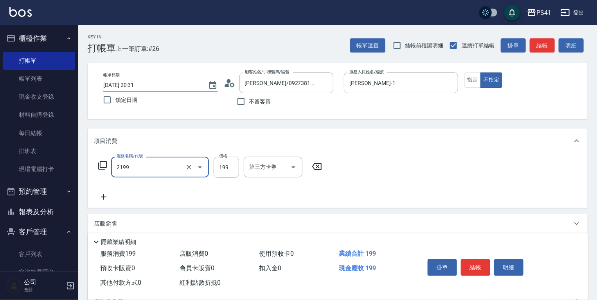
type input "不指定剪髮活動(2199)"
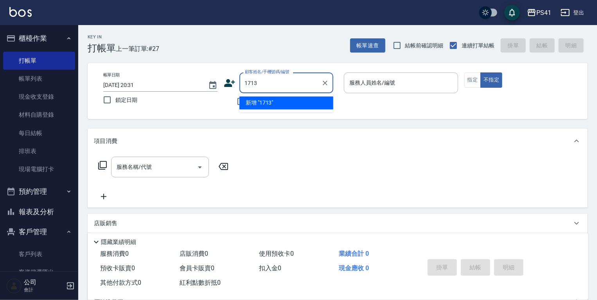
type input "1713"
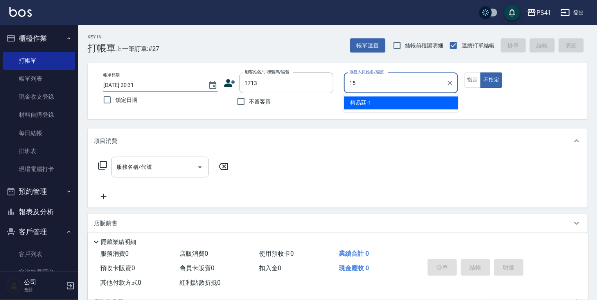
type input "[PERSON_NAME]-15"
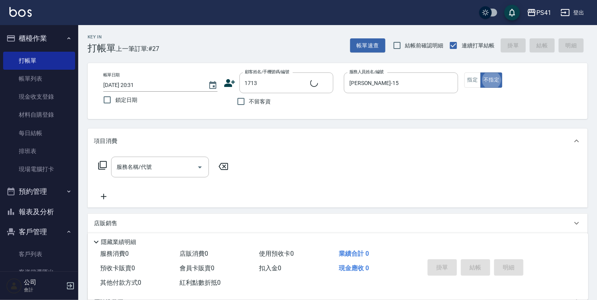
type input "張婉育/0965517955/1713"
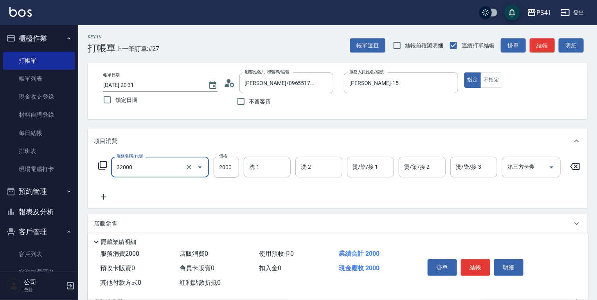
type input "2000以上燙髮(32000)"
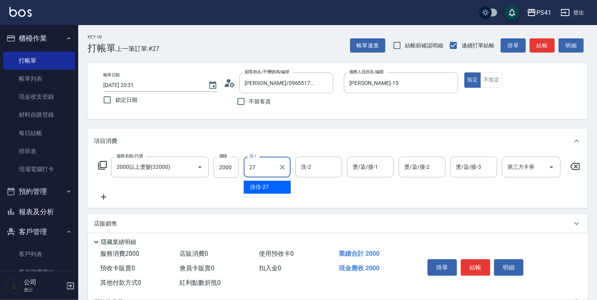
type input "佳佳-27"
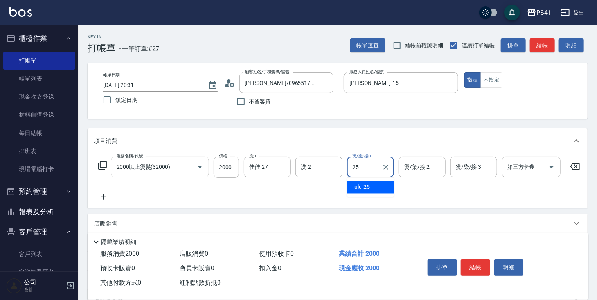
type input "lulu-25"
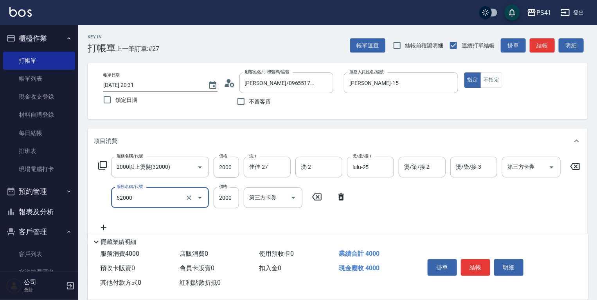
type input "原價1501~2000護髮(52000)"
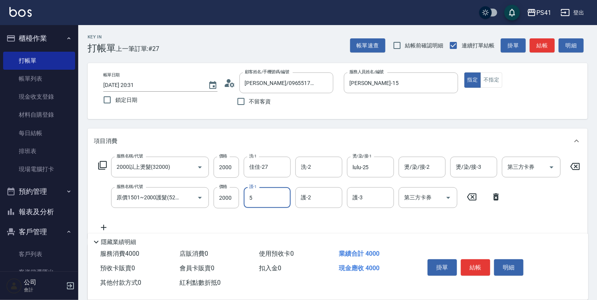
type input "Rolla-5"
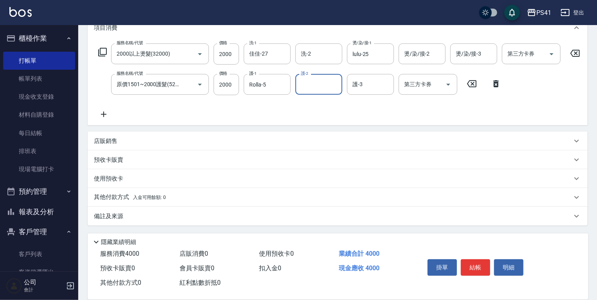
scroll to position [117, 0]
click at [127, 192] on div "其他付款方式 入金可用餘額: 0" at bounding box center [338, 197] width 500 height 19
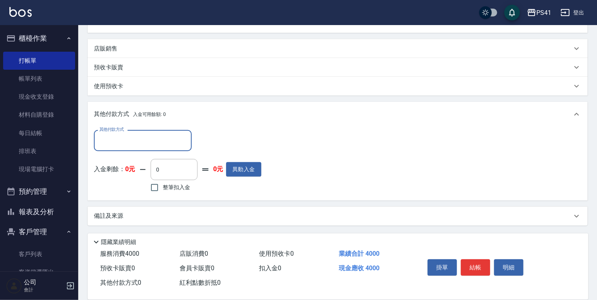
scroll to position [209, 0]
click at [148, 143] on input "其他付款方式" at bounding box center [142, 140] width 91 height 14
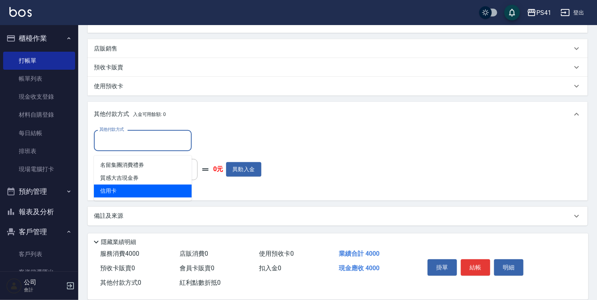
click at [144, 190] on span "信用卡" at bounding box center [143, 190] width 98 height 13
type input "信用卡"
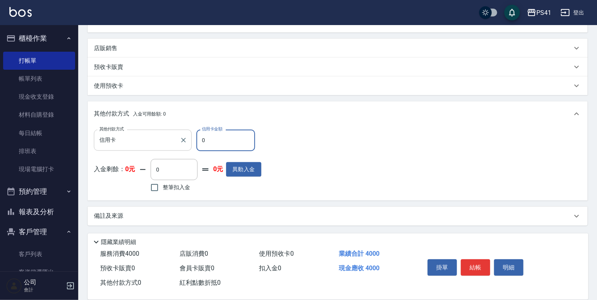
drag, startPoint x: 214, startPoint y: 148, endPoint x: 124, endPoint y: 132, distance: 91.2
click at [124, 132] on div "其他付款方式 信用卡 其他付款方式 信用卡金額 0 信用卡金額" at bounding box center [178, 140] width 168 height 21
type input "4000"
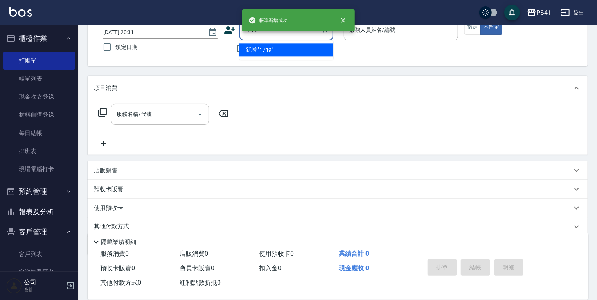
type input "1719"
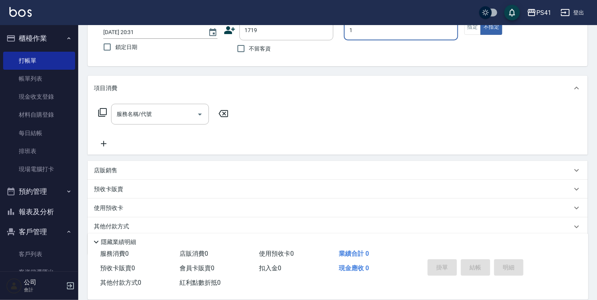
type input "柯易廷-1"
type input "李柏融/0908031790/1719"
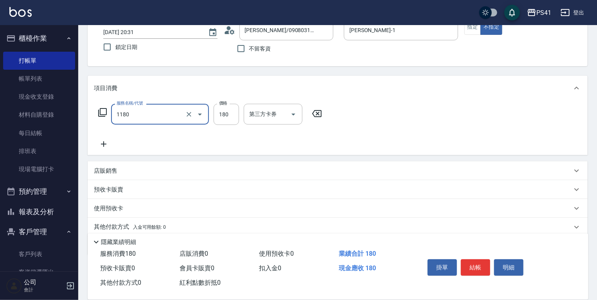
type input "洗髮(洗+剪不指定活動)(1180)"
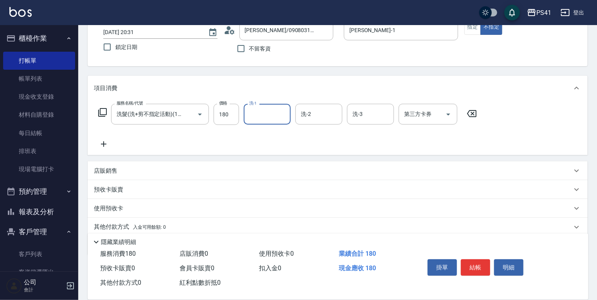
type input "1"
type input "小涵-24"
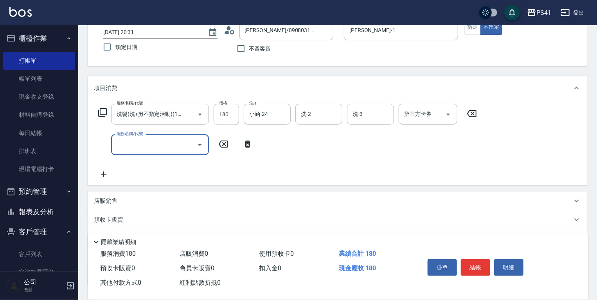
scroll to position [0, 0]
type input "不指定剪髮活動(2199)"
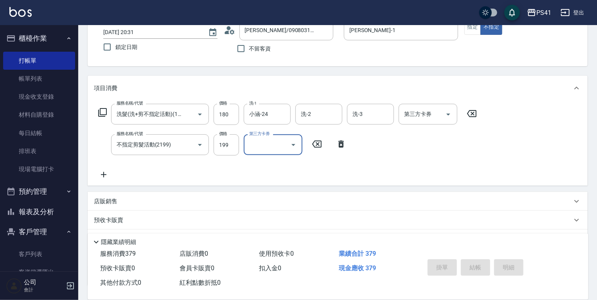
type input "2025/09/20 20:32"
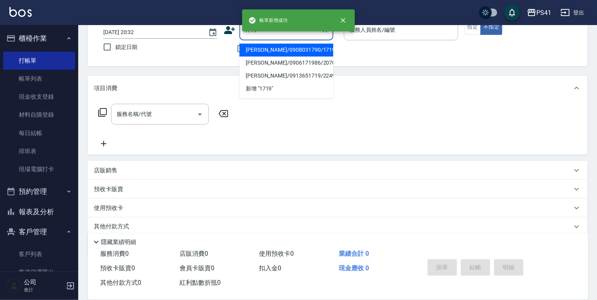
type input "李柏融/0908031790/1719"
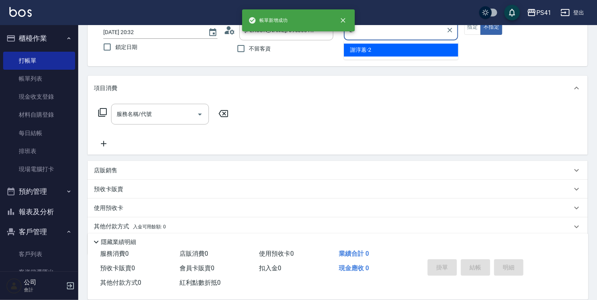
type input "謝淳蕙-2"
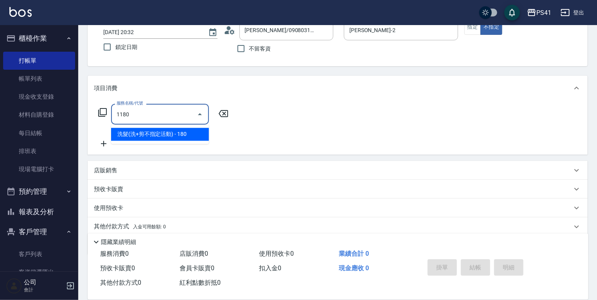
type input "洗髮(洗+剪不指定活動)(1180)"
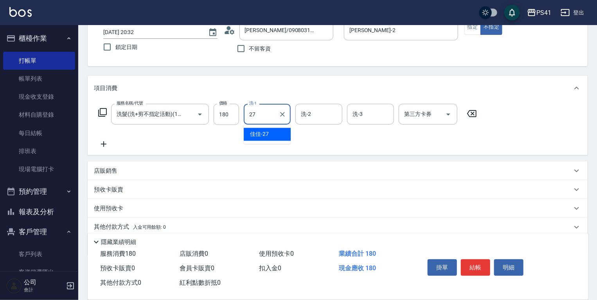
type input "佳佳-27"
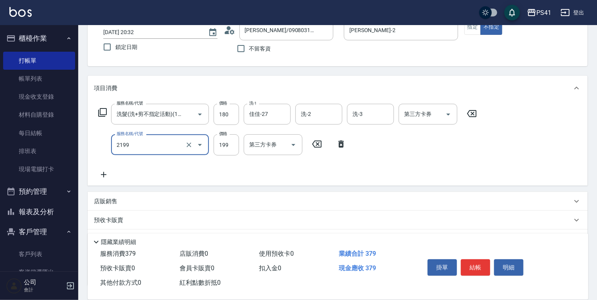
type input "不指定剪髮活動(2199)"
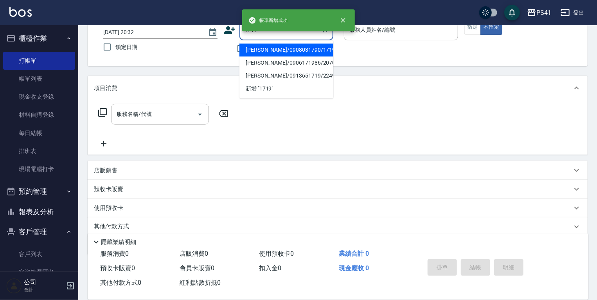
type input "李柏融/0908031790/1719"
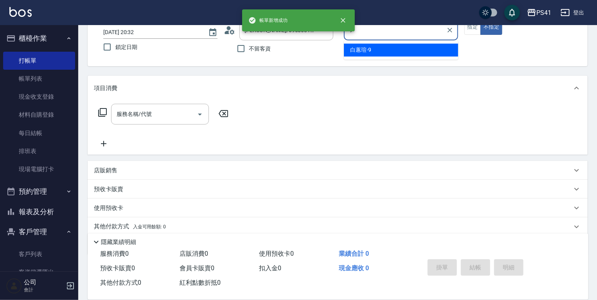
type input "白蕙瑄-9"
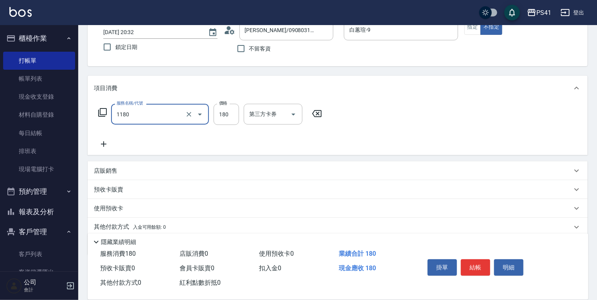
type input "洗髮(洗+剪不指定活動)(1180)"
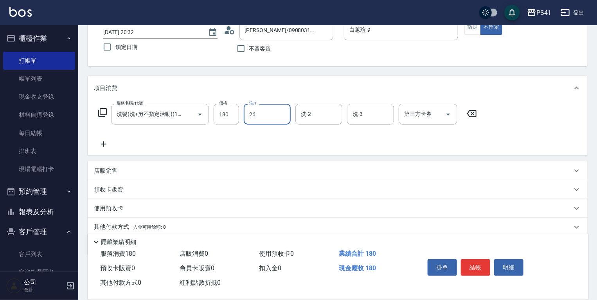
type input "溫佳惇-26"
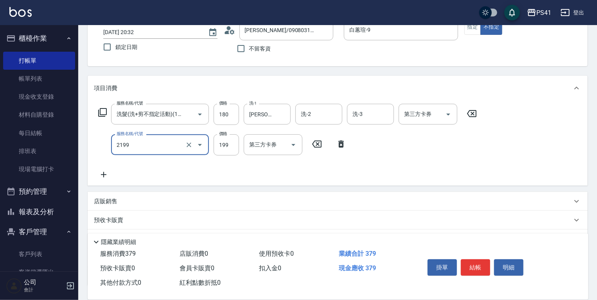
type input "不指定剪髮活動(2199)"
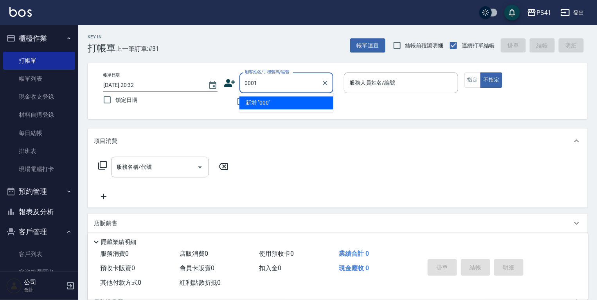
type input "0001"
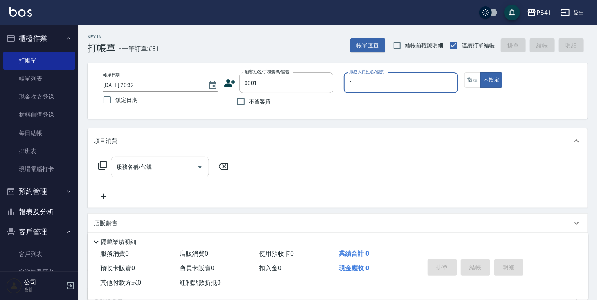
type input "柯易廷-1"
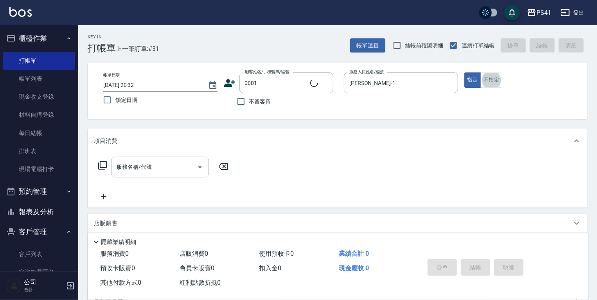
type input "pingu/1_pingu/0001"
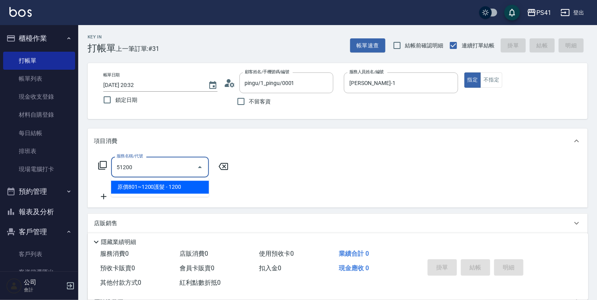
type input "原價801~1200護髮(51200)"
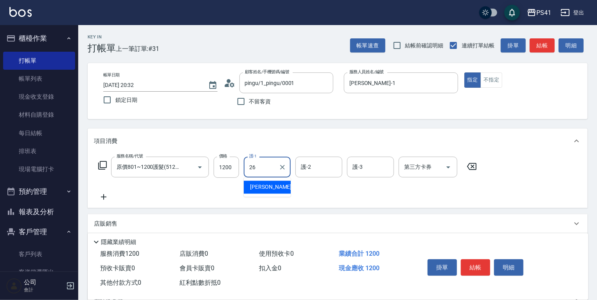
type input "溫佳惇-26"
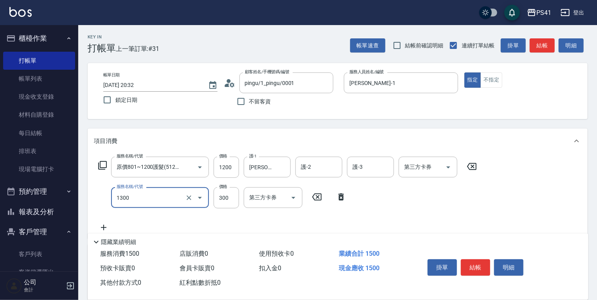
type input "洗髮300(1300)"
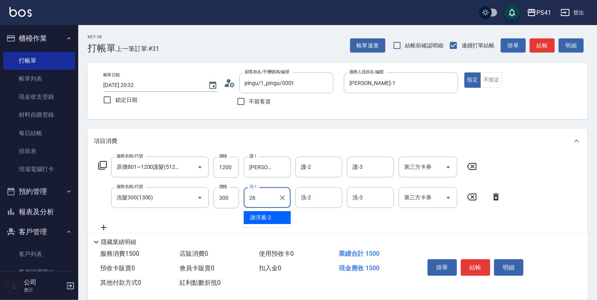
type input "溫佳惇-26"
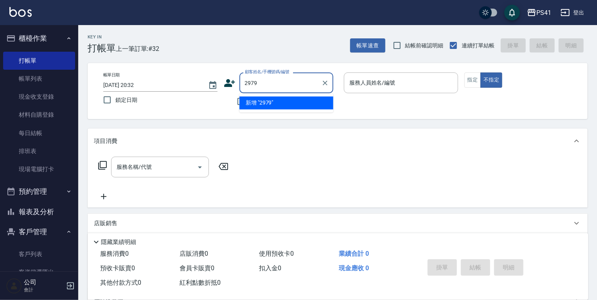
type input "2979"
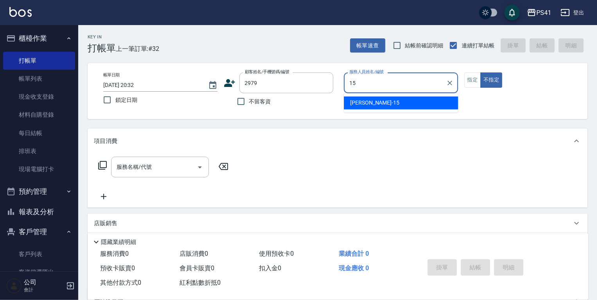
type input "[PERSON_NAME]-15"
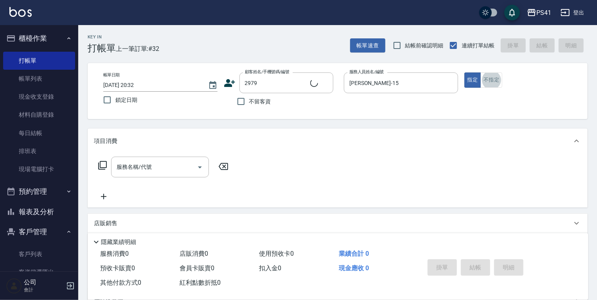
type input "王伯萍/0935622965/2979"
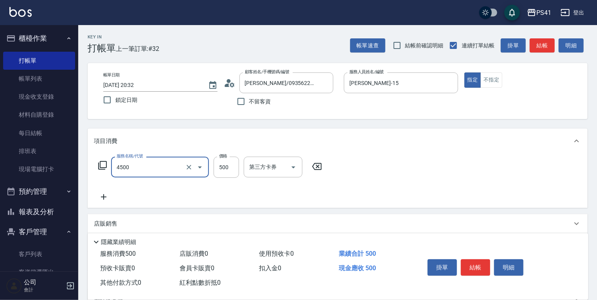
type input "補染(4500)"
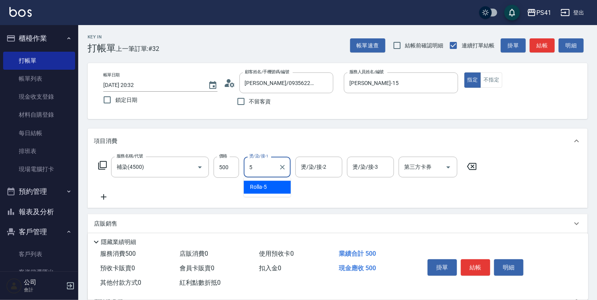
type input "Rolla-5"
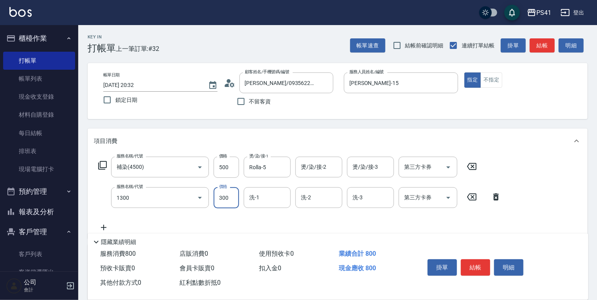
type input "洗髮300(1300)"
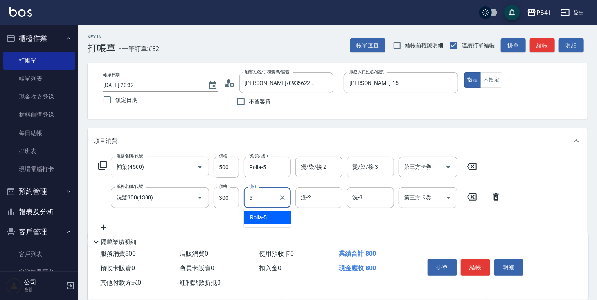
type input "Rolla-5"
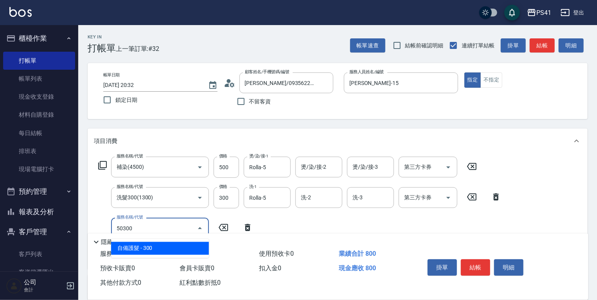
type input "自備護髮(50300)"
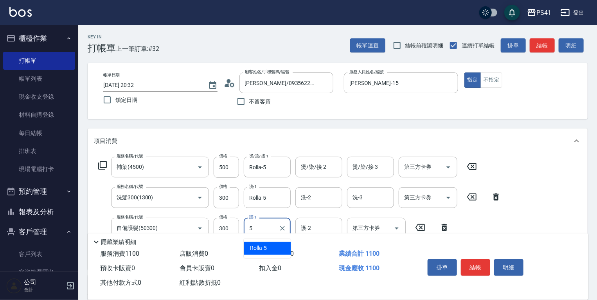
type input "Rolla-5"
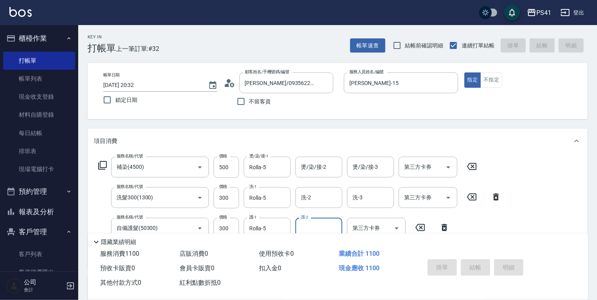
type input "2025/09/20 20:33"
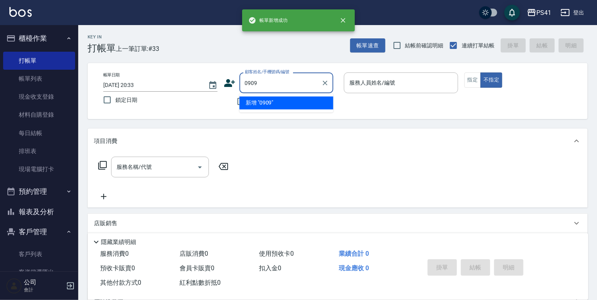
type input "0909"
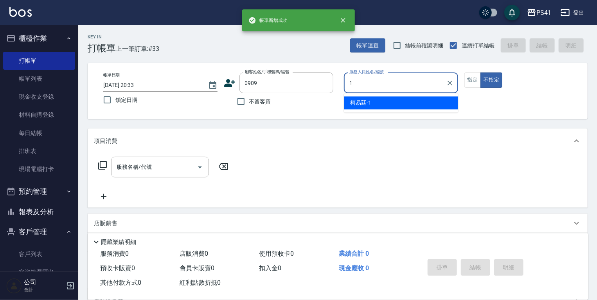
type input "柯易廷-1"
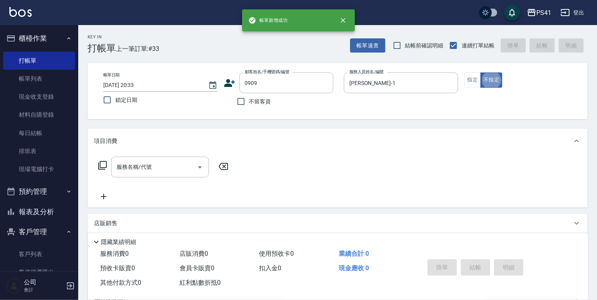
type input "李雅嵐/0928553521/0909"
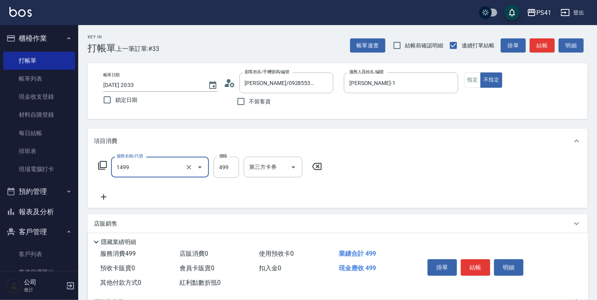
type input "活氧毛囊淨化髮浴(1499)"
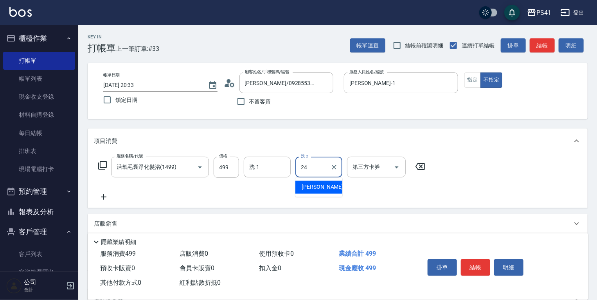
type input "小涵-24"
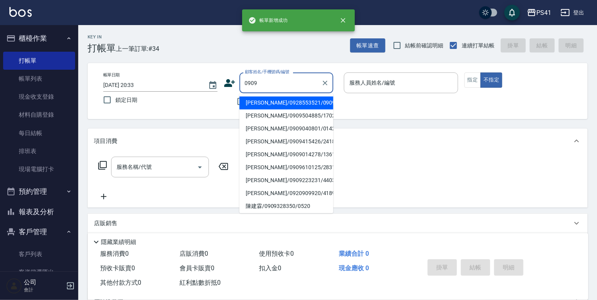
type input "李雅嵐/0928553521/0909"
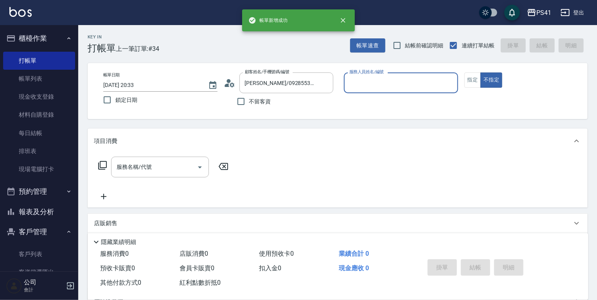
type input "1"
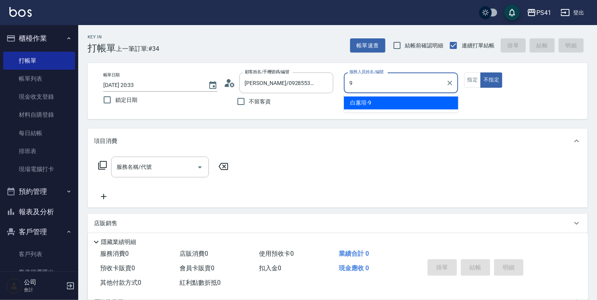
type input "白蕙瑄-9"
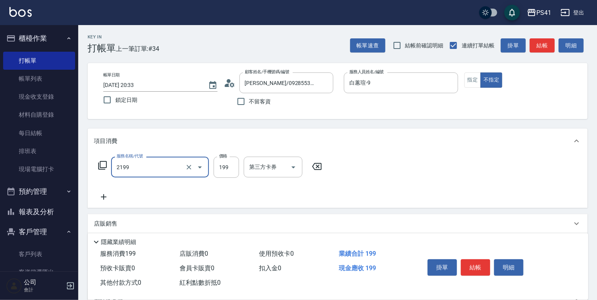
type input "不指定剪髮活動(2199)"
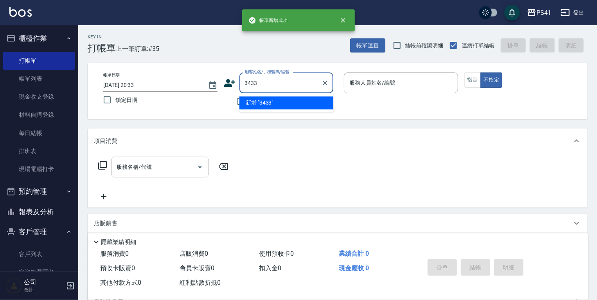
type input "3433"
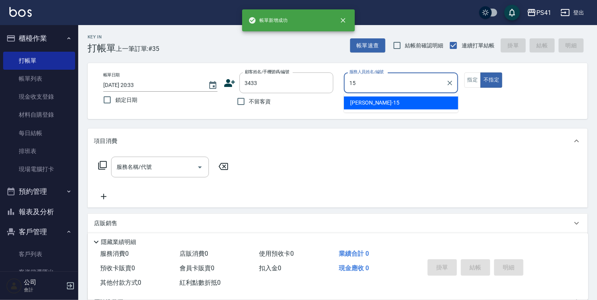
type input "[PERSON_NAME]-15"
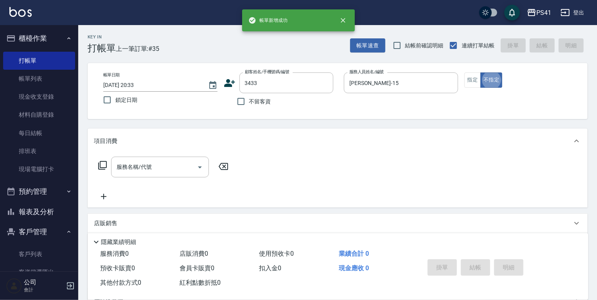
type input "何書維/0911962267/3433"
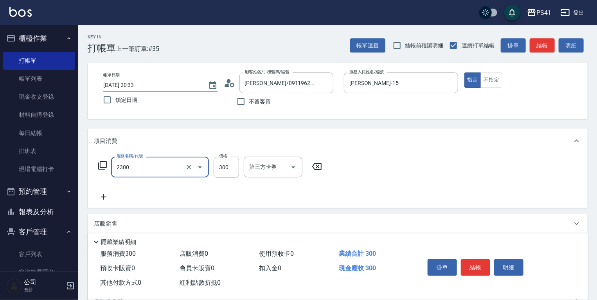
type input "剪髮(2300)"
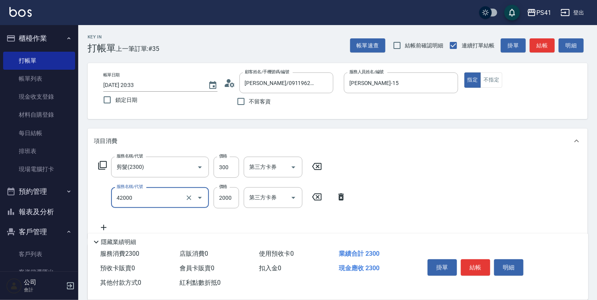
type input "2000以上染髮(42000)"
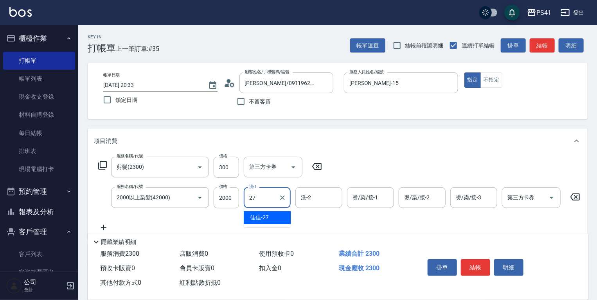
type input "佳佳-27"
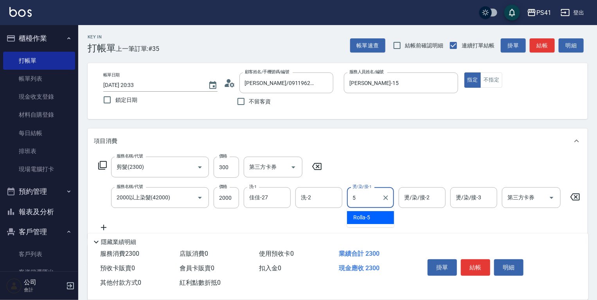
type input "Rolla-5"
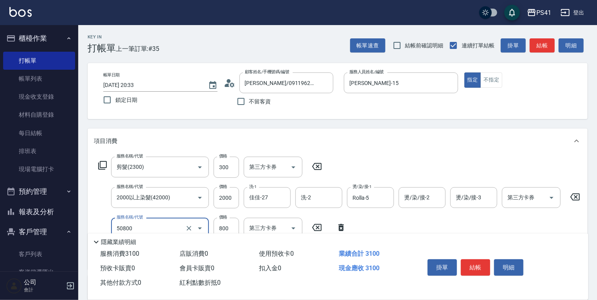
type input "原價401~800護髮(50800)"
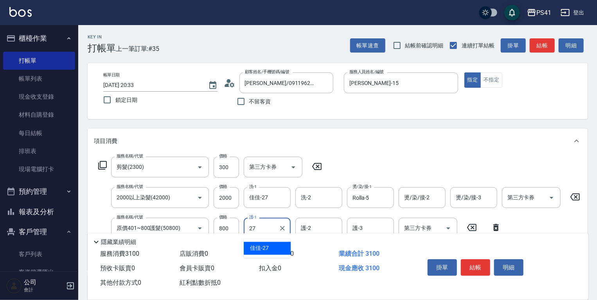
type input "佳佳-27"
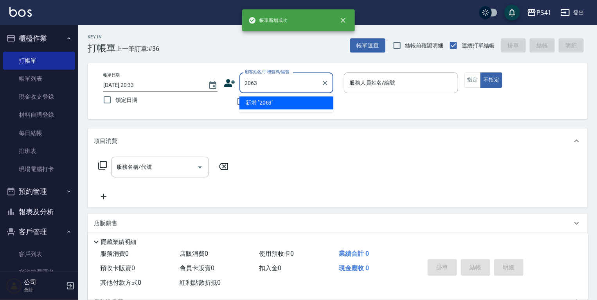
type input "2063"
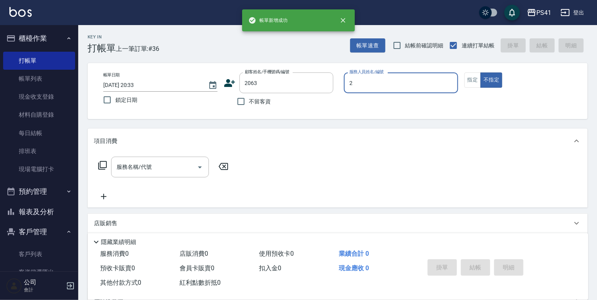
type input "謝淳蕙-2"
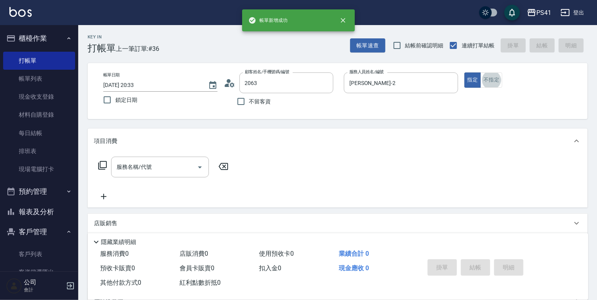
type input "趙怡婷/0958523977/2063"
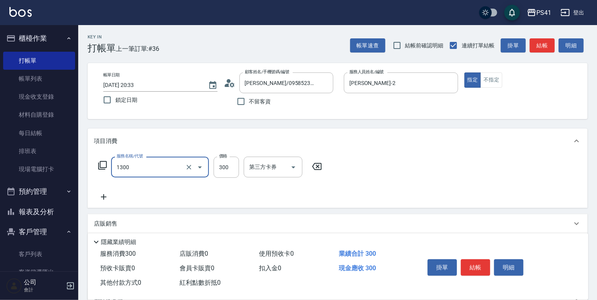
type input "洗髮300(1300)"
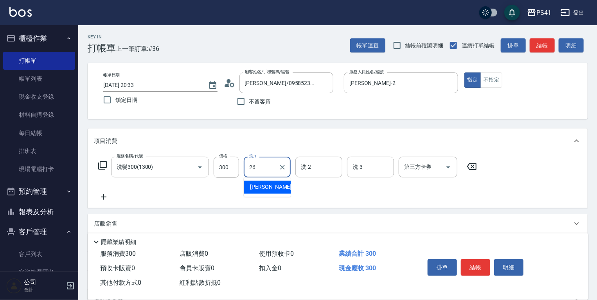
type input "溫佳惇-26"
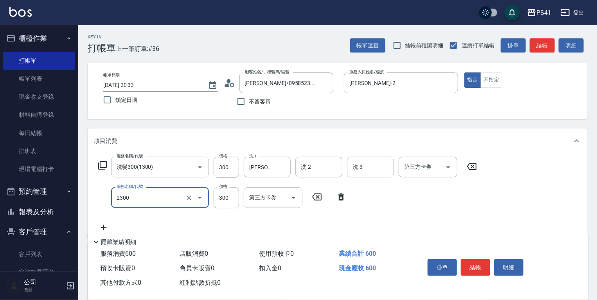
type input "剪髮(2300)"
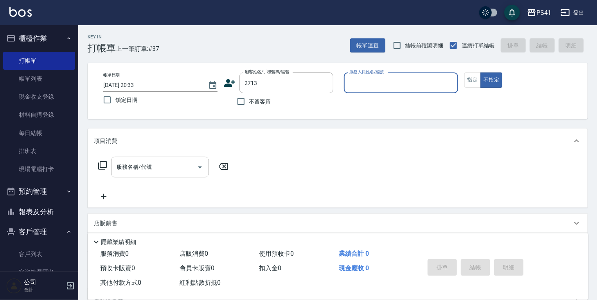
type input "顏翎雅/0975928282/2713"
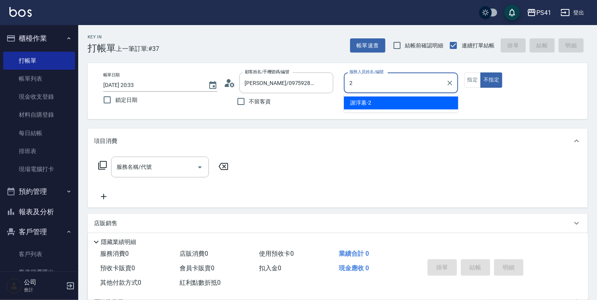
type input "謝淳蕙-2"
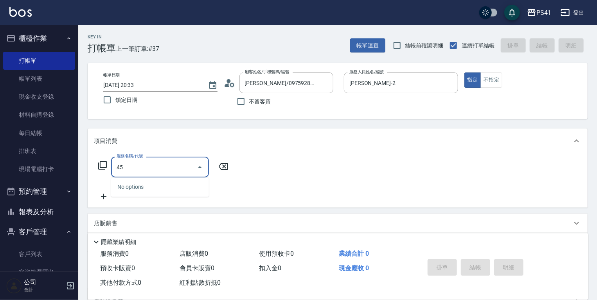
type input "4"
type input "洗髮300(1300)"
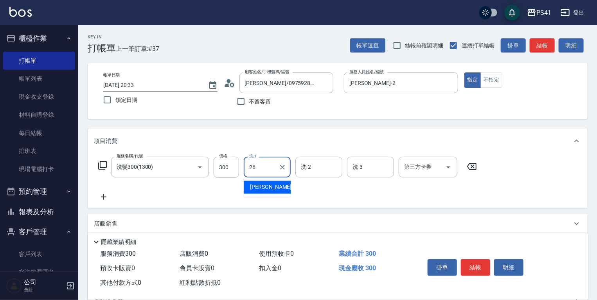
type input "溫佳惇-26"
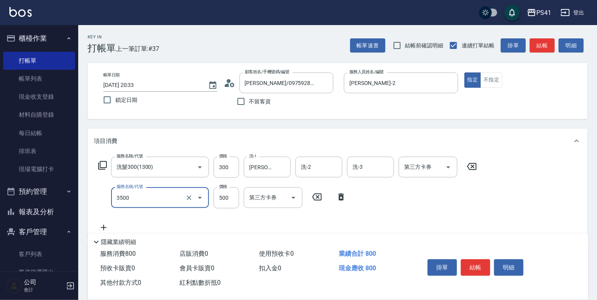
type input "補燙(3500)"
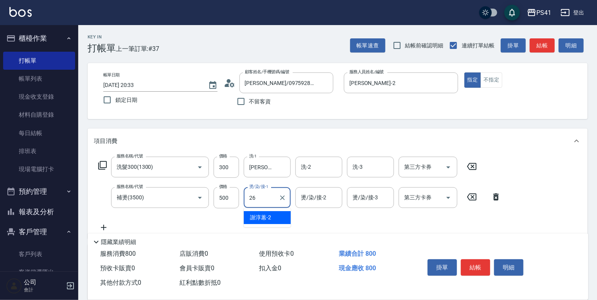
type input "溫佳惇-26"
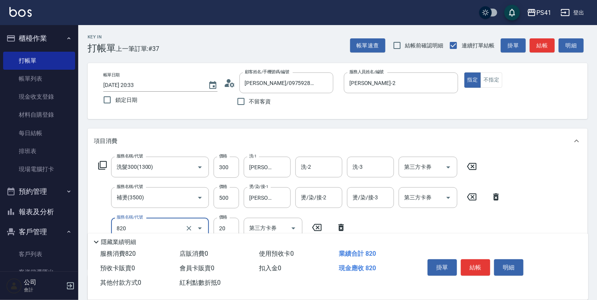
type input "潤絲(820)"
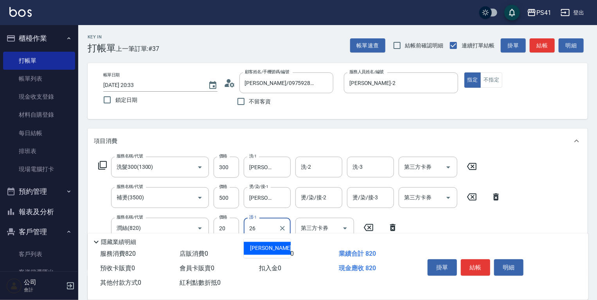
type input "溫佳惇-26"
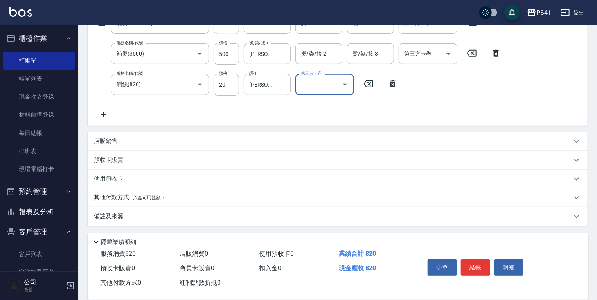
click at [177, 194] on div "其他付款方式 入金可用餘額: 0" at bounding box center [333, 197] width 478 height 9
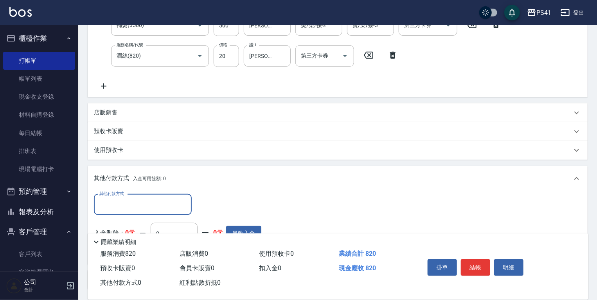
scroll to position [0, 0]
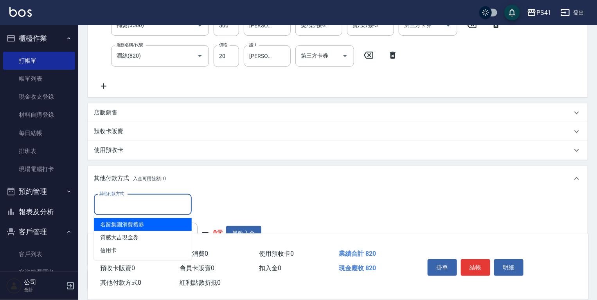
click at [160, 203] on input "其他付款方式" at bounding box center [142, 205] width 91 height 14
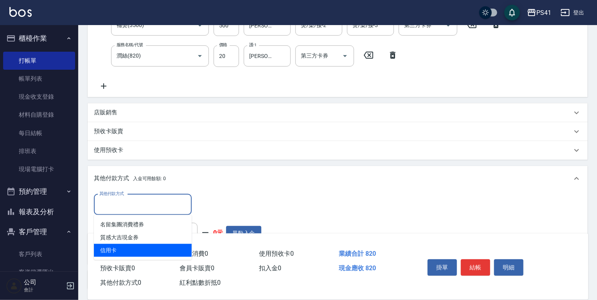
click at [155, 247] on span "信用卡" at bounding box center [143, 250] width 98 height 13
type input "信用卡"
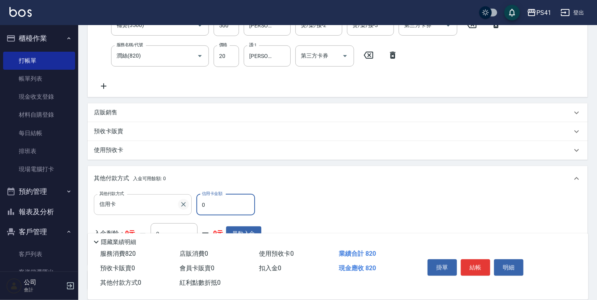
drag, startPoint x: 210, startPoint y: 204, endPoint x: 187, endPoint y: 205, distance: 23.1
click at [187, 205] on div "其他付款方式 信用卡 其他付款方式 信用卡金額 0 信用卡金額" at bounding box center [178, 204] width 168 height 21
type input "820"
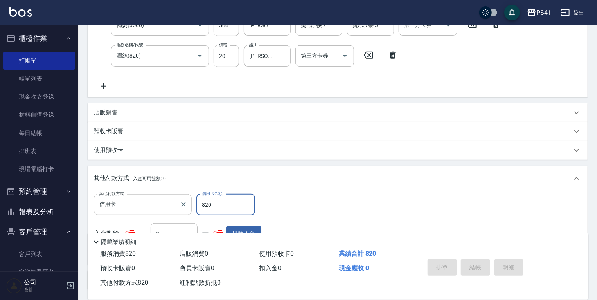
type input "2025/09/20 20:34"
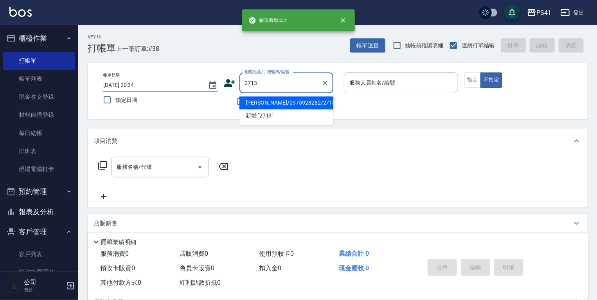
type input "顏翎雅/0975928282/2713"
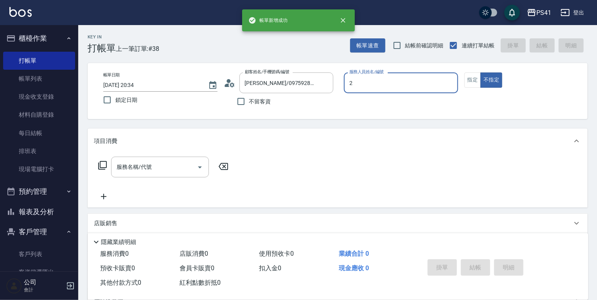
type input "謝淳蕙-2"
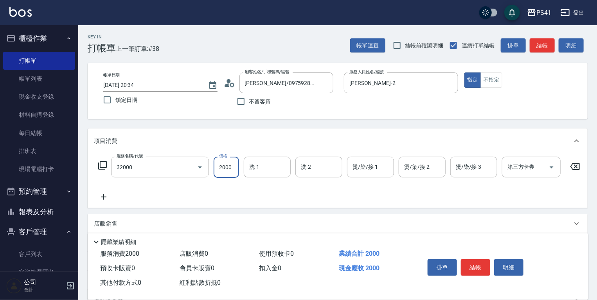
type input "2000以上燙髮(32000)"
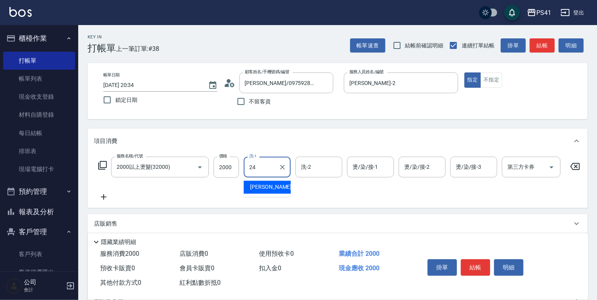
type input "小涵-24"
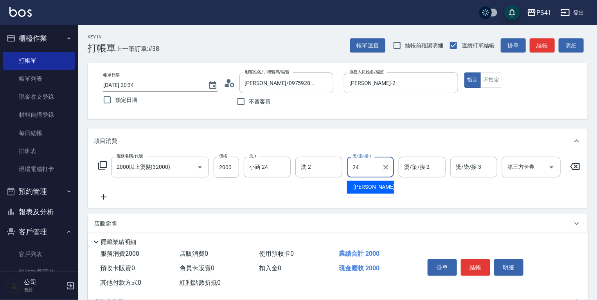
type input "小涵-24"
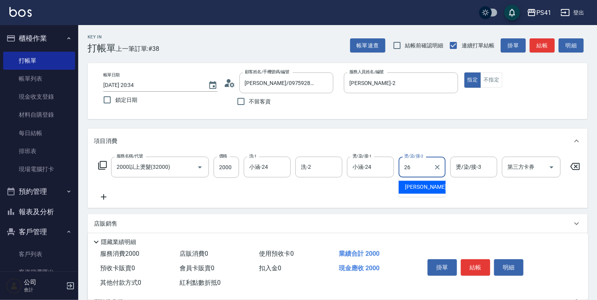
type input "溫佳惇-26"
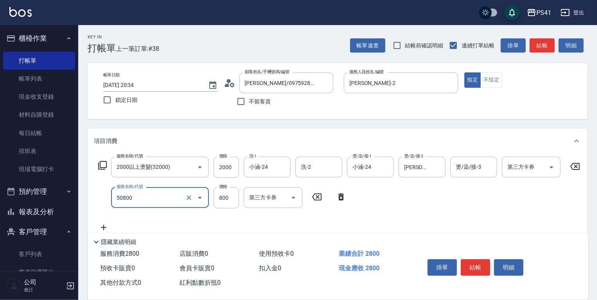
type input "原價401~800護髮(50800)"
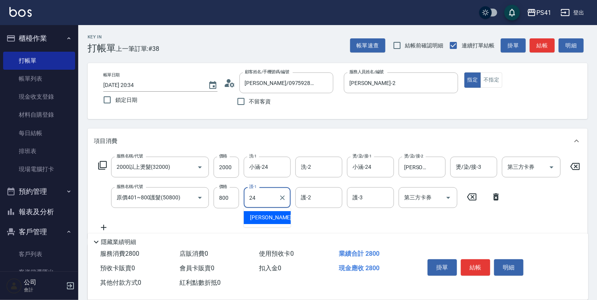
type input "小涵-24"
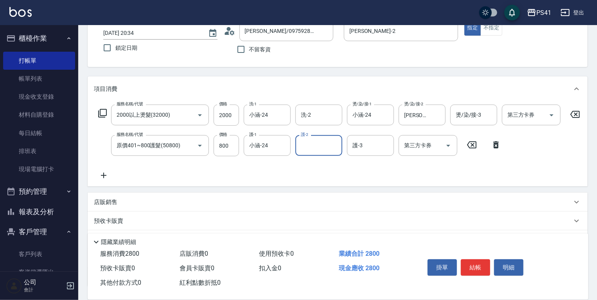
scroll to position [117, 0]
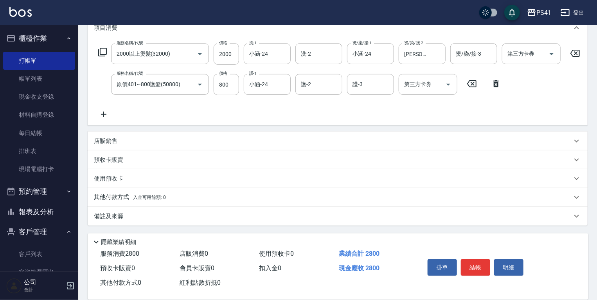
click at [144, 206] on div "其他付款方式 入金可用餘額: 0" at bounding box center [338, 197] width 500 height 19
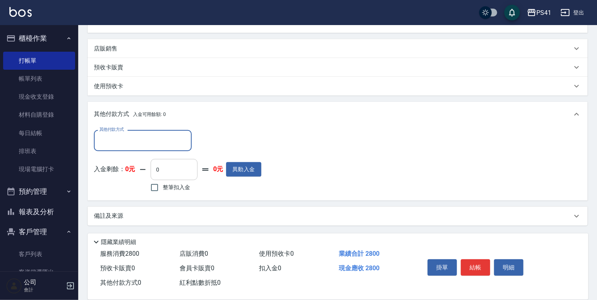
scroll to position [210, 0]
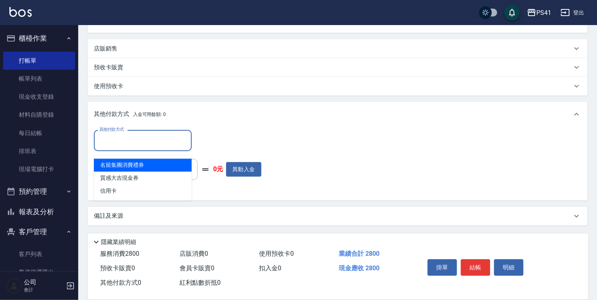
drag, startPoint x: 159, startPoint y: 145, endPoint x: 159, endPoint y: 153, distance: 8.6
click at [159, 145] on input "其他付款方式" at bounding box center [142, 140] width 91 height 14
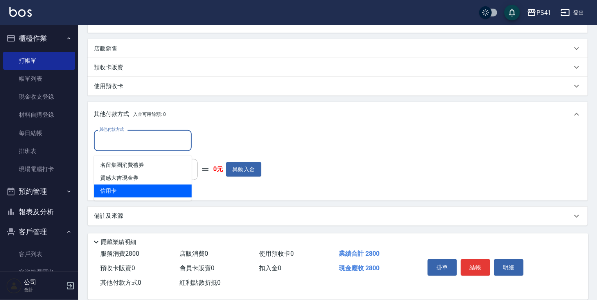
click at [157, 187] on span "信用卡" at bounding box center [143, 190] width 98 height 13
type input "信用卡"
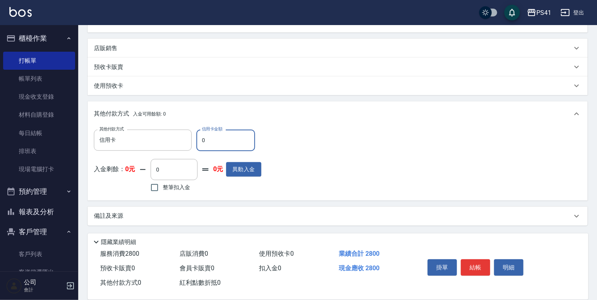
drag, startPoint x: 216, startPoint y: 142, endPoint x: 0, endPoint y: 141, distance: 215.7
click at [27, 142] on div "PS41 登出 櫃檯作業 打帳單 帳單列表 現金收支登錄 材料自購登錄 每日結帳 排班表 現場電腦打卡 預約管理 預約管理 單日預約紀錄 單週預約紀錄 報表及…" at bounding box center [298, 47] width 597 height 506
type input "2800"
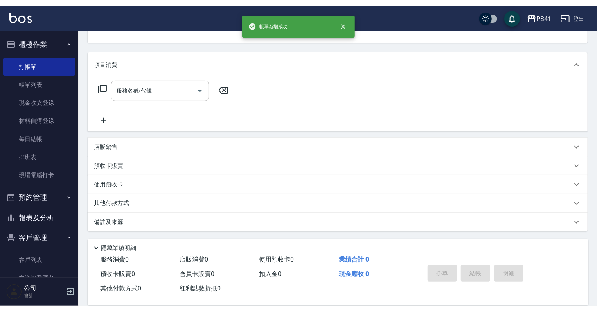
scroll to position [0, 0]
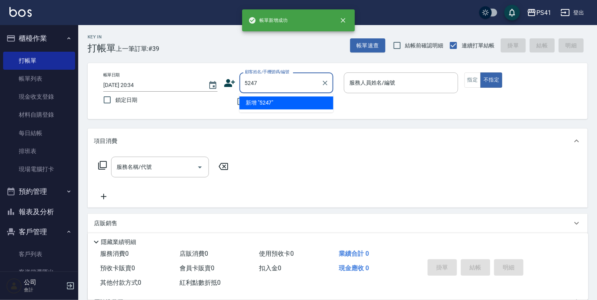
type input "5247"
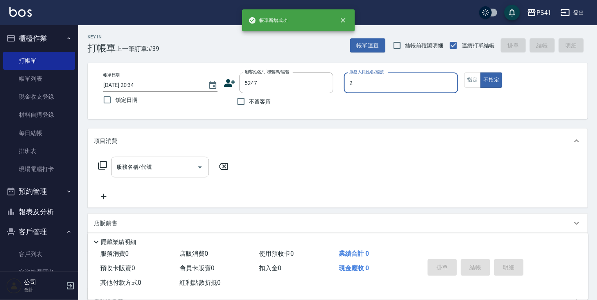
type input "謝淳蕙-2"
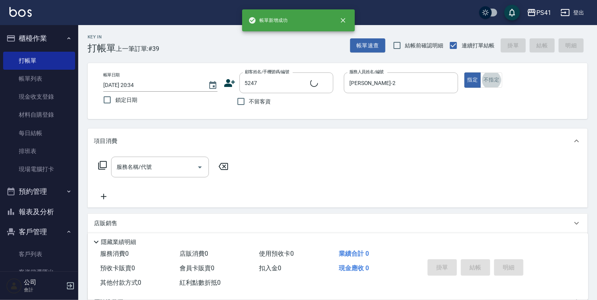
type input "蕭隆升/0907206695/5247"
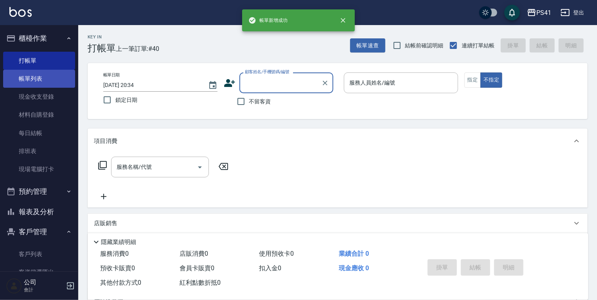
click at [50, 75] on link "帳單列表" at bounding box center [39, 79] width 72 height 18
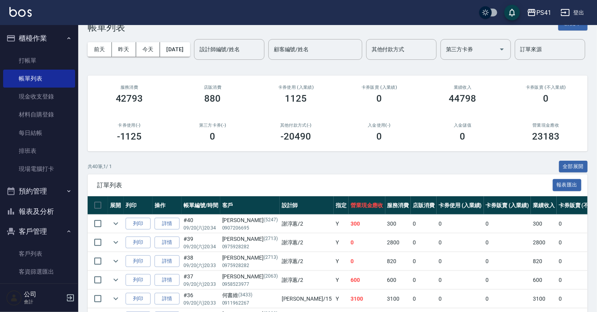
scroll to position [63, 0]
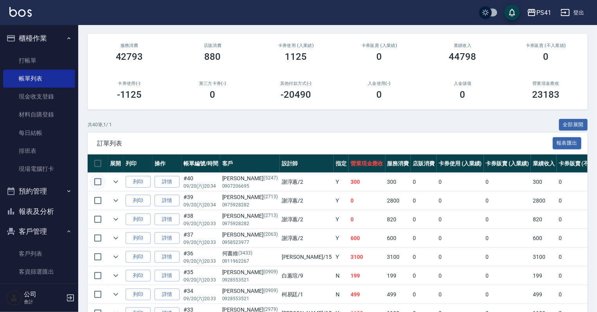
click at [100, 190] on input "checkbox" at bounding box center [98, 182] width 16 height 16
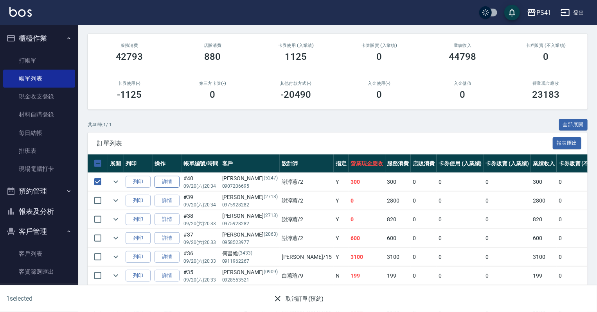
click at [166, 188] on link "詳情" at bounding box center [167, 182] width 25 height 12
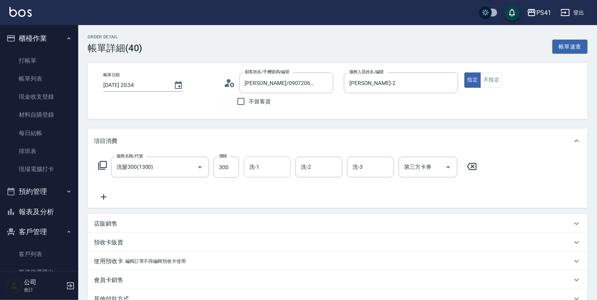
click at [247, 174] on div "洗-1" at bounding box center [267, 167] width 47 height 21
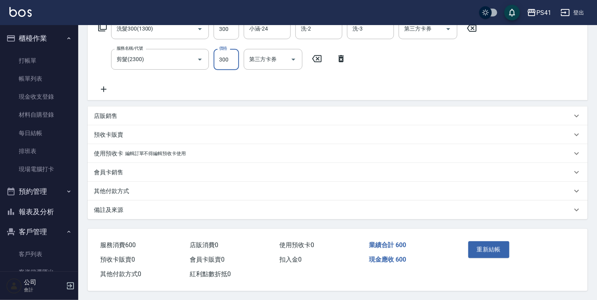
scroll to position [141, 0]
click at [485, 250] on button "重新結帳" at bounding box center [489, 249] width 41 height 16
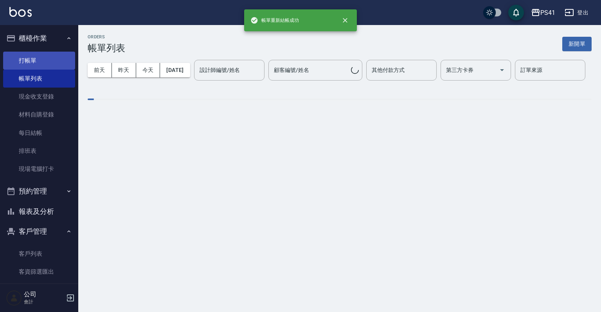
click at [46, 61] on link "打帳單" at bounding box center [39, 61] width 72 height 18
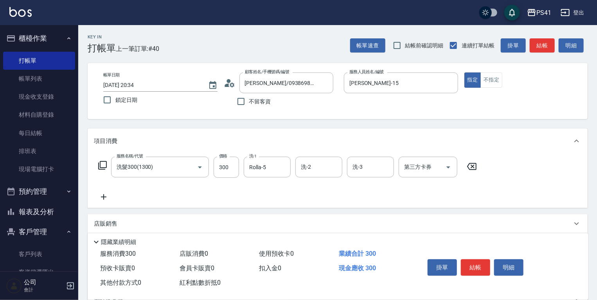
click at [101, 197] on icon at bounding box center [104, 196] width 20 height 9
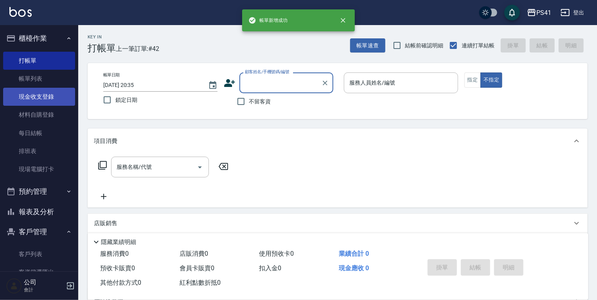
drag, startPoint x: 50, startPoint y: 83, endPoint x: 50, endPoint y: 96, distance: 12.5
click at [50, 83] on link "帳單列表" at bounding box center [39, 79] width 72 height 18
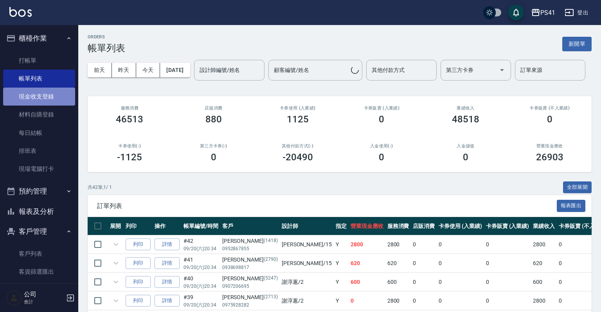
click at [50, 96] on link "現金收支登錄" at bounding box center [39, 97] width 72 height 18
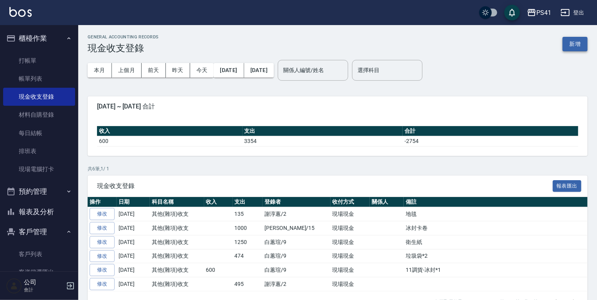
click at [581, 45] on button "新增" at bounding box center [575, 44] width 25 height 14
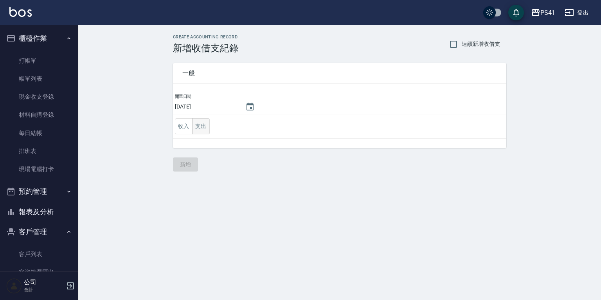
click at [202, 126] on button "支出" at bounding box center [201, 126] width 18 height 16
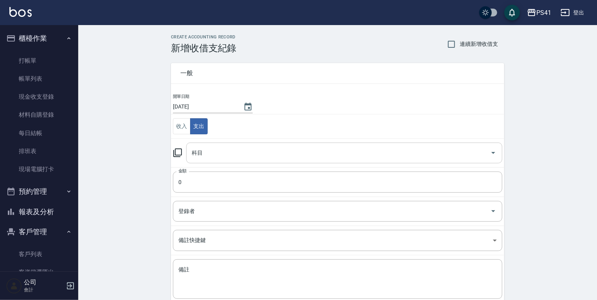
click at [211, 161] on div "科目" at bounding box center [344, 152] width 316 height 21
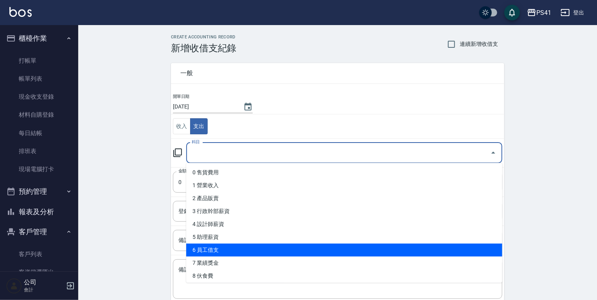
click at [235, 248] on li "6 員工借支" at bounding box center [344, 249] width 316 height 13
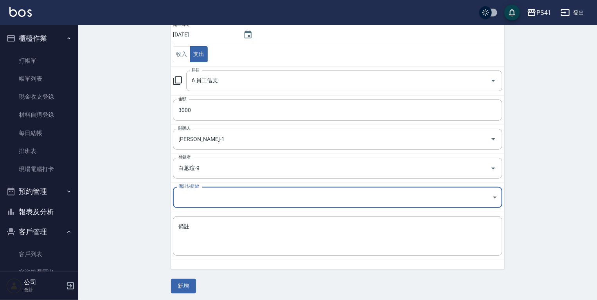
scroll to position [74, 0]
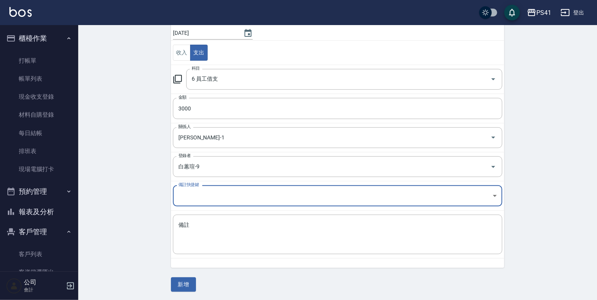
click at [178, 294] on div "CREATE ACCOUNTING RECORD 新增收借支紀錄 連續新增收借支 一般 開單日期 2025/09/20 收入 支出 科目 6 員工借支 科目 …" at bounding box center [337, 126] width 519 height 350
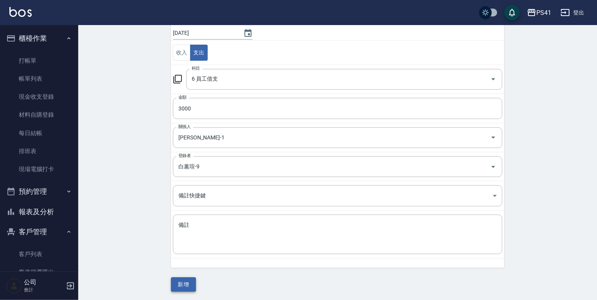
click at [178, 284] on button "新增" at bounding box center [183, 284] width 25 height 14
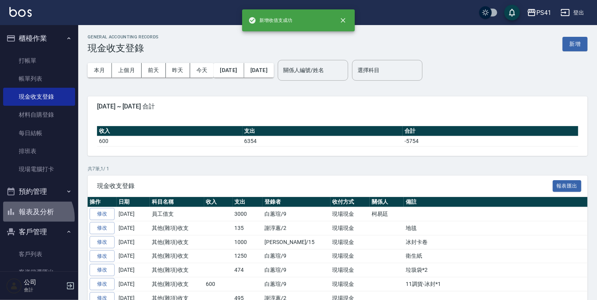
click at [31, 218] on button "報表及分析" at bounding box center [39, 212] width 72 height 20
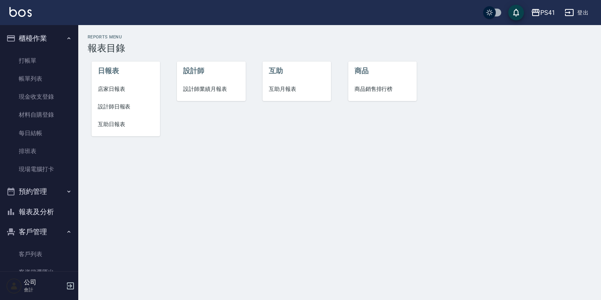
click at [115, 87] on span "店家日報表" at bounding box center [126, 89] width 56 height 8
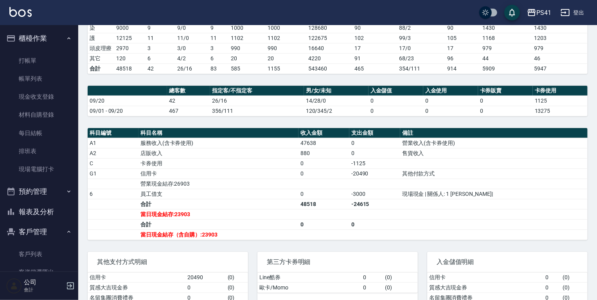
scroll to position [157, 0]
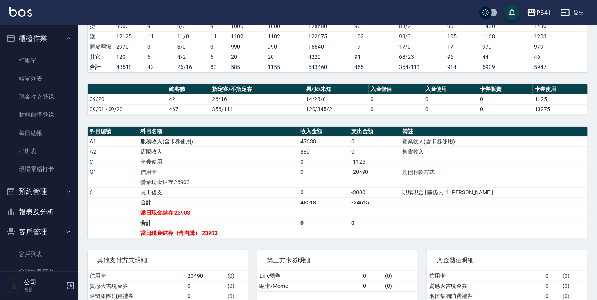
drag, startPoint x: 34, startPoint y: 77, endPoint x: 171, endPoint y: 121, distance: 143.2
click at [34, 77] on link "帳單列表" at bounding box center [39, 79] width 72 height 18
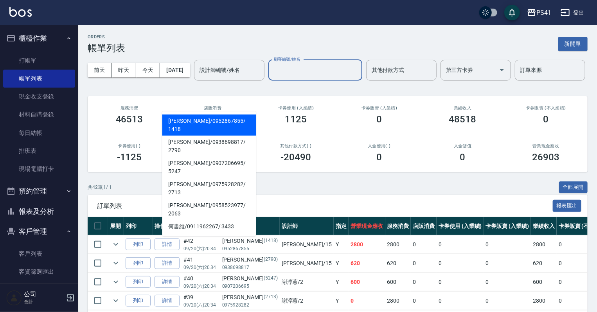
click at [272, 77] on input "顧客編號/姓名" at bounding box center [315, 70] width 87 height 14
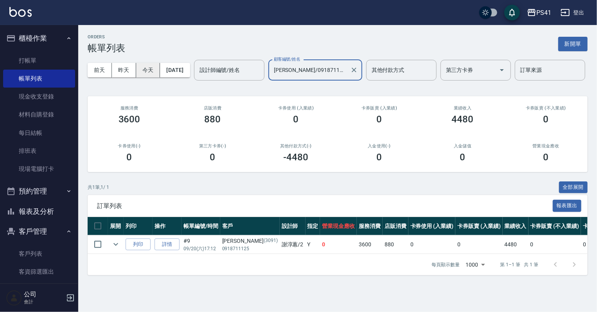
click at [146, 68] on button "今天" at bounding box center [148, 70] width 24 height 14
click at [146, 72] on button "今天" at bounding box center [148, 70] width 24 height 14
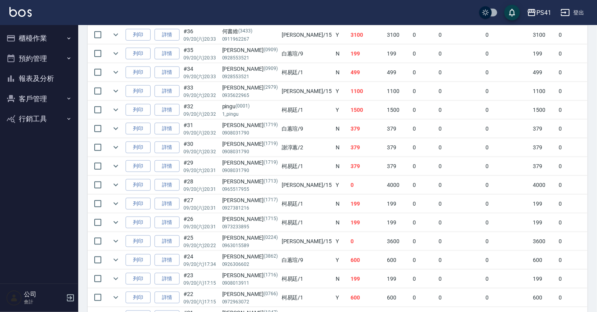
scroll to position [296, 0]
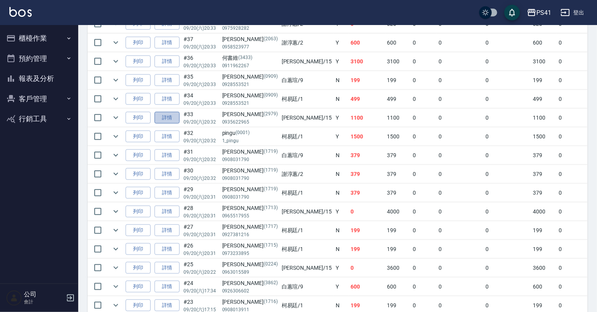
click at [173, 124] on link "詳情" at bounding box center [167, 118] width 25 height 12
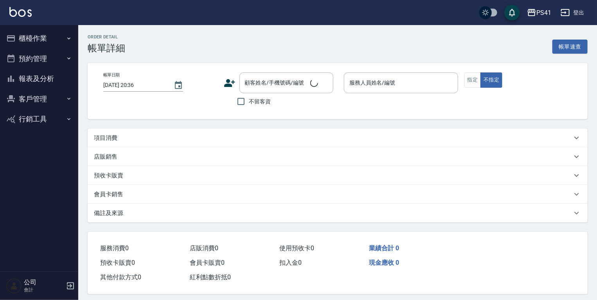
type input "2025/09/20 20:32"
type input "李靜芳-15"
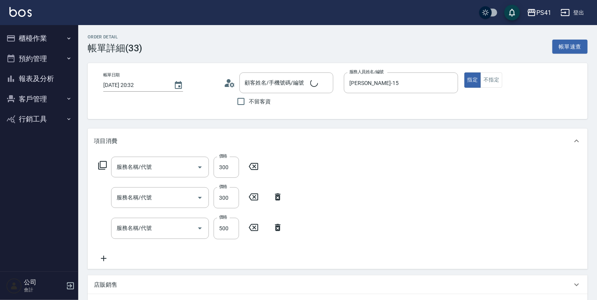
type input "自備護髮(50300)"
type input "洗髮300(1300)"
type input "補染(4500)"
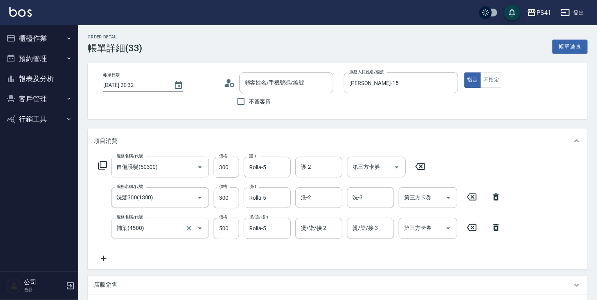
type input "王伯萍/0935622965/2979"
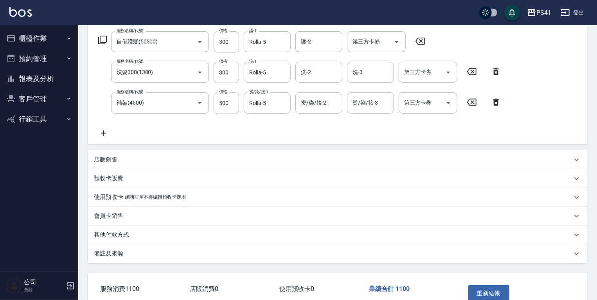
click at [151, 233] on div "其他付款方式" at bounding box center [333, 235] width 478 height 8
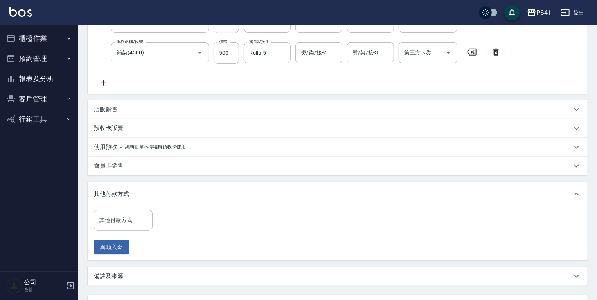
scroll to position [219, 0]
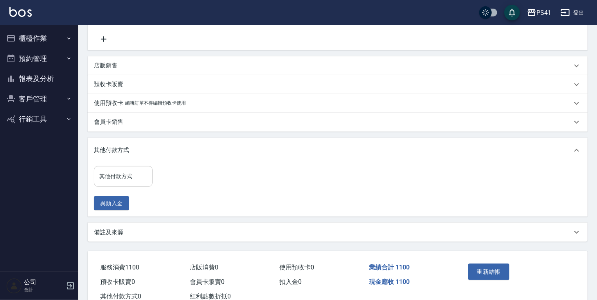
click at [140, 177] on input "其他付款方式" at bounding box center [123, 176] width 52 height 14
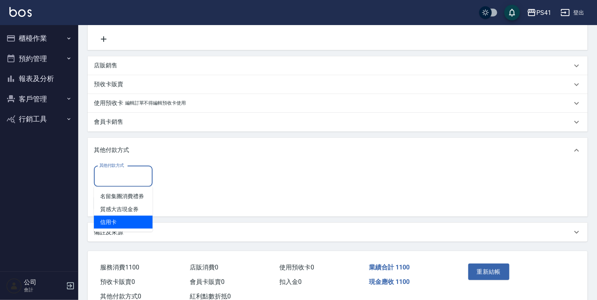
click at [128, 220] on span "信用卡" at bounding box center [123, 222] width 59 height 13
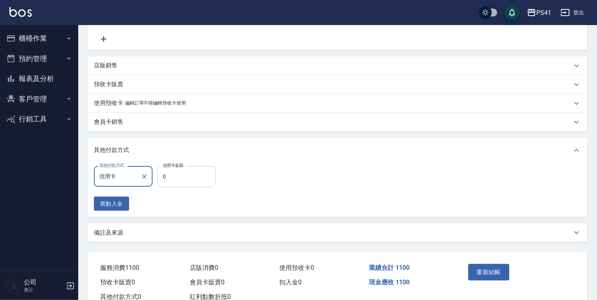
type input "信用卡0"
type input "0"
type input "信用卡"
click at [155, 168] on div "其他付款方式 信用卡 其他付款方式 信用卡金額 0 信用卡金額" at bounding box center [157, 176] width 127 height 21
click at [160, 172] on input "0" at bounding box center [186, 176] width 59 height 21
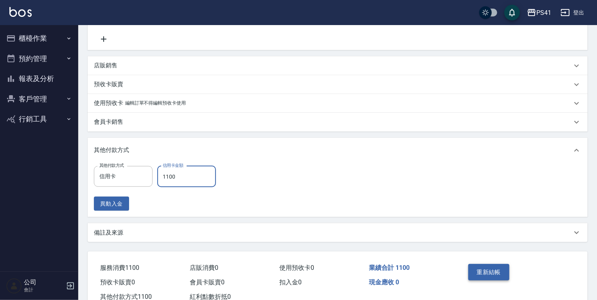
type input "1100"
click at [501, 269] on button "重新結帳" at bounding box center [489, 272] width 41 height 16
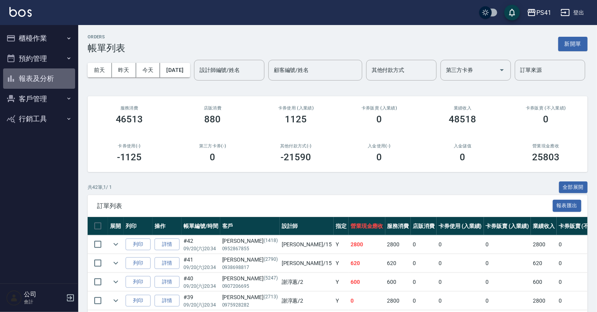
click at [9, 88] on button "報表及分析" at bounding box center [39, 78] width 72 height 20
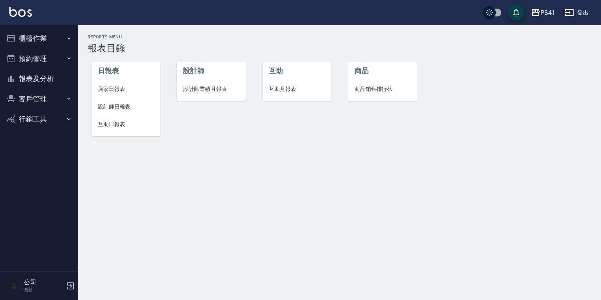
click at [112, 88] on span "店家日報表" at bounding box center [126, 89] width 56 height 8
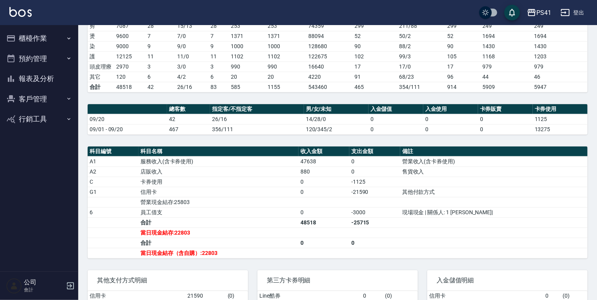
scroll to position [17, 0]
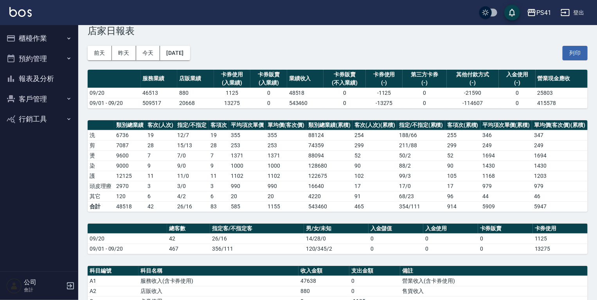
click at [50, 47] on button "櫃檯作業" at bounding box center [39, 38] width 72 height 20
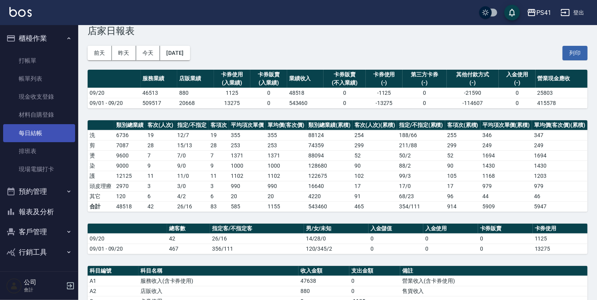
click at [46, 136] on link "每日結帳" at bounding box center [39, 133] width 72 height 18
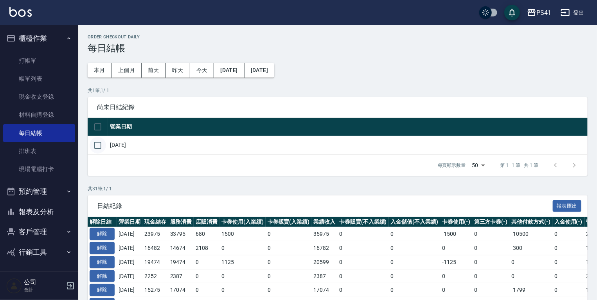
click at [100, 150] on input "checkbox" at bounding box center [98, 145] width 16 height 16
checkbox input "true"
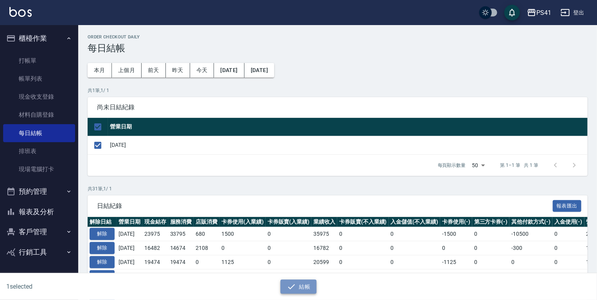
click at [298, 285] on button "結帳" at bounding box center [299, 286] width 36 height 14
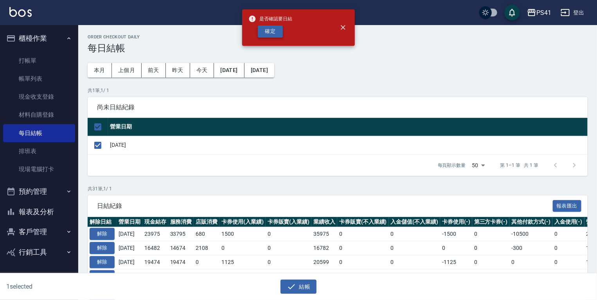
click at [265, 33] on button "確定" at bounding box center [270, 31] width 25 height 12
checkbox input "false"
